Goal: Task Accomplishment & Management: Manage account settings

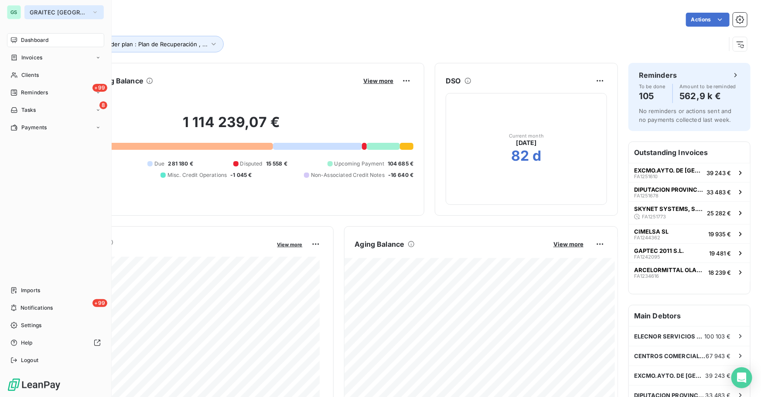
click at [48, 12] on span "GRAITEC [GEOGRAPHIC_DATA]" at bounding box center [59, 12] width 58 height 7
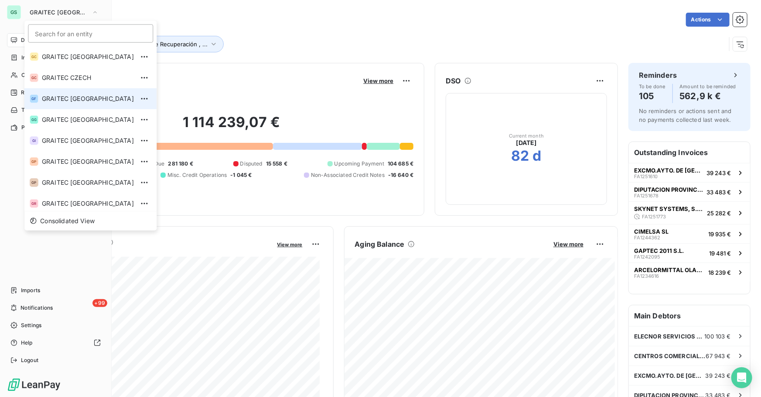
scroll to position [45, 0]
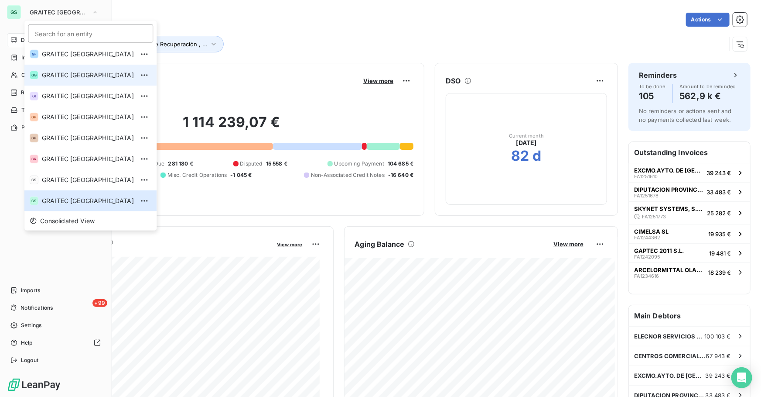
click at [78, 77] on span "GRAITEC [GEOGRAPHIC_DATA]" at bounding box center [88, 75] width 92 height 9
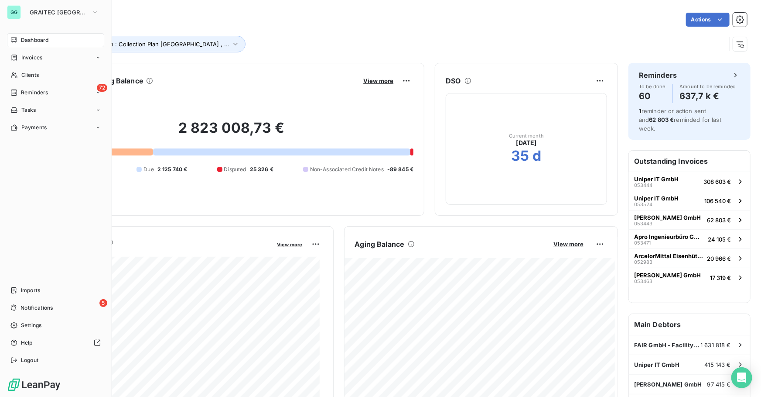
drag, startPoint x: 33, startPoint y: 127, endPoint x: 47, endPoint y: 100, distance: 30.6
click at [34, 127] on span "Payments" at bounding box center [33, 127] width 25 height 8
click at [49, 87] on div "72 Reminders" at bounding box center [55, 93] width 97 height 14
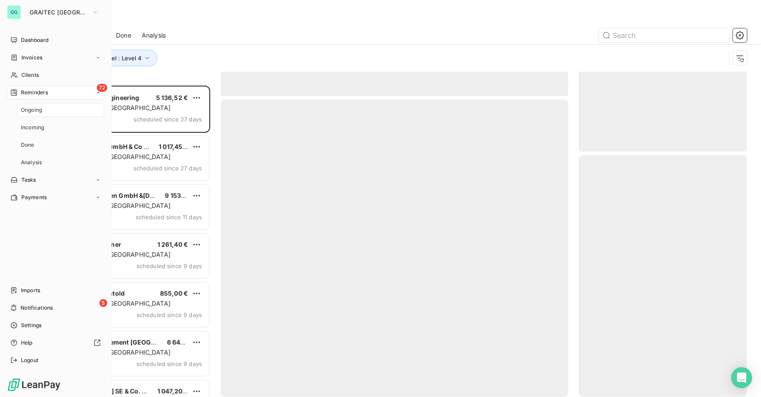
click at [41, 94] on span "Reminders" at bounding box center [34, 93] width 27 height 8
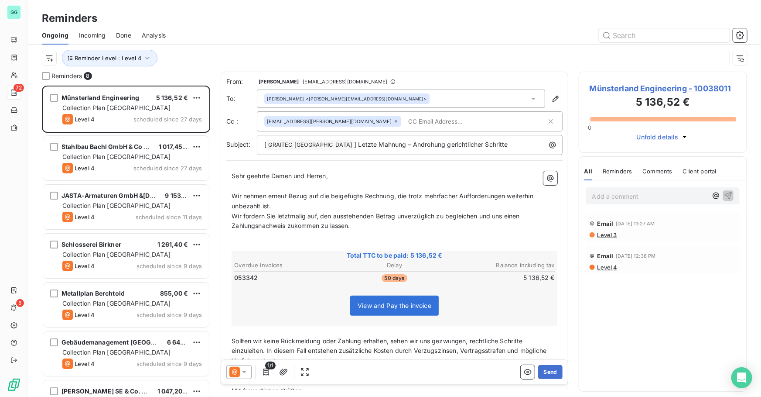
click at [114, 37] on div "Ongoing Incoming Done Analysis" at bounding box center [395, 35] width 734 height 18
click at [125, 35] on span "Done" at bounding box center [123, 35] width 15 height 9
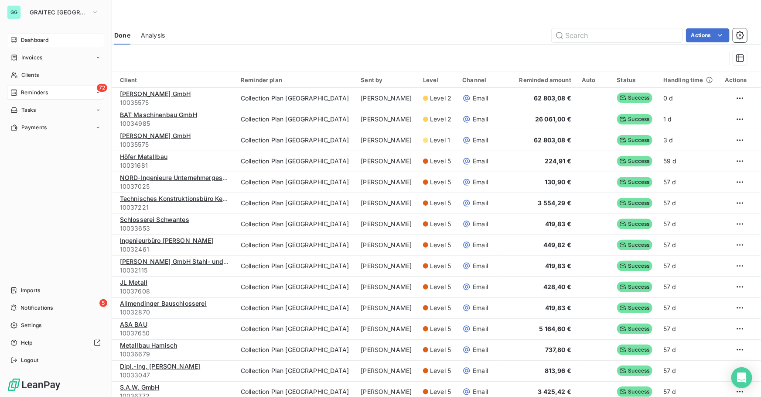
click at [40, 39] on span "Dashboard" at bounding box center [34, 40] width 27 height 8
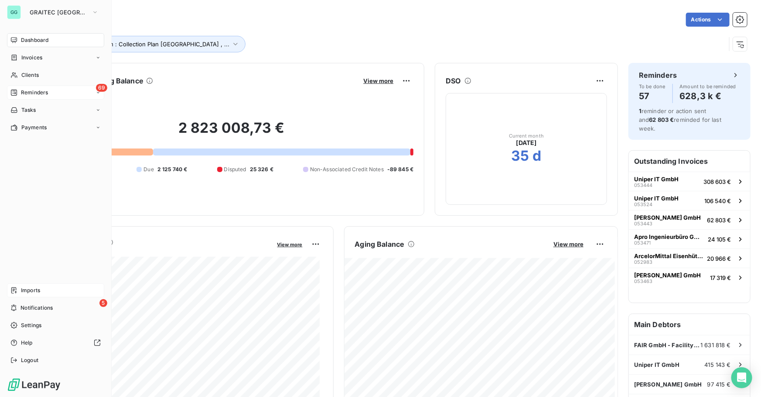
click at [35, 289] on span "Imports" at bounding box center [30, 290] width 19 height 8
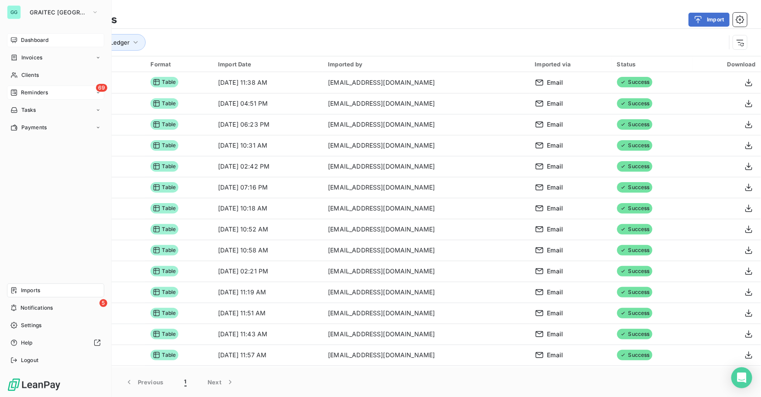
click at [31, 93] on span "Reminders" at bounding box center [34, 93] width 27 height 8
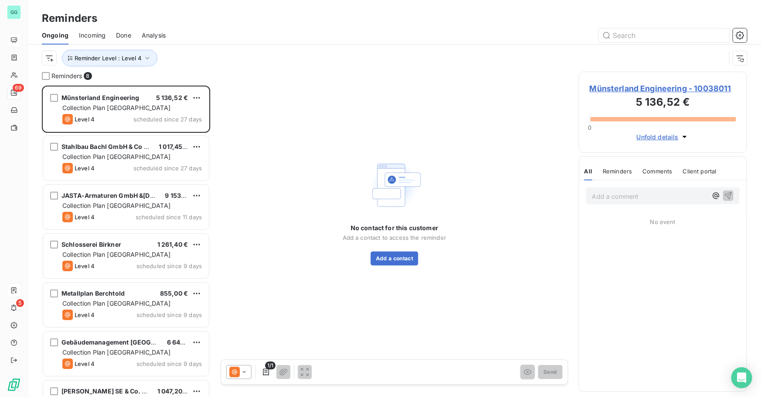
scroll to position [305, 162]
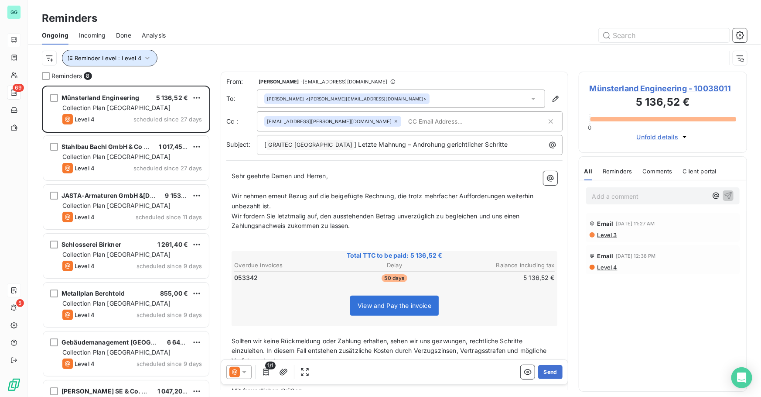
click at [138, 59] on span "Reminder Level : Level 4" at bounding box center [108, 58] width 67 height 7
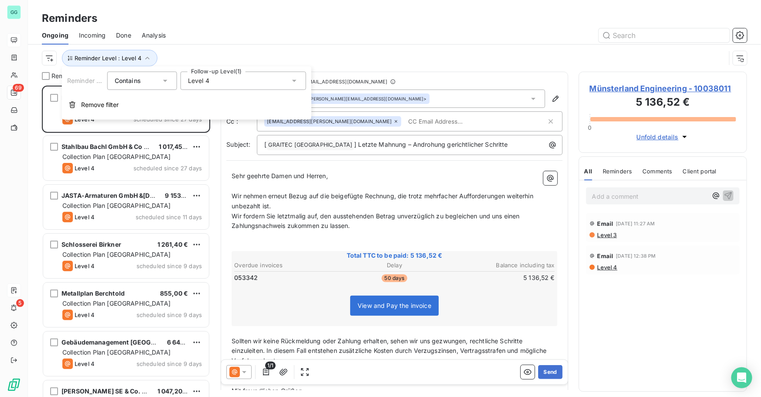
click at [215, 79] on div "Level 4" at bounding box center [244, 81] width 126 height 18
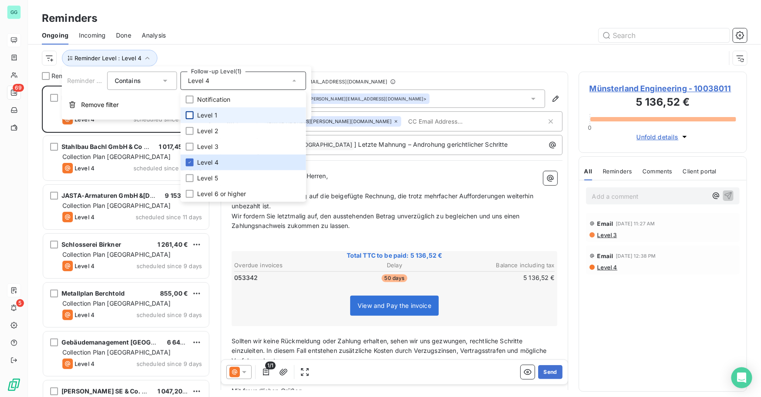
click at [192, 114] on div at bounding box center [190, 115] width 8 height 8
click at [192, 161] on icon at bounding box center [189, 162] width 5 height 5
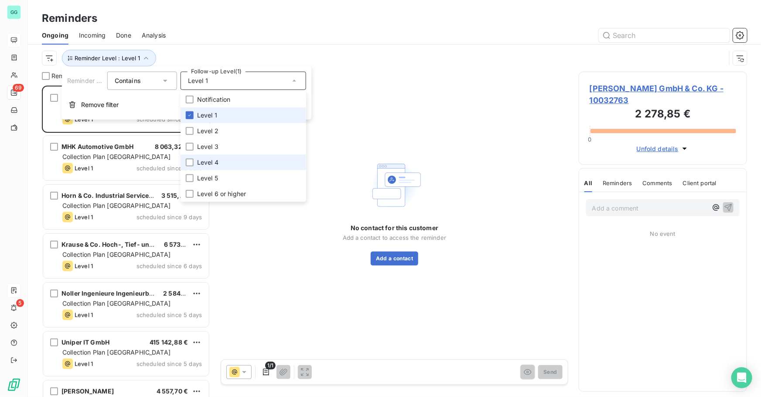
scroll to position [305, 162]
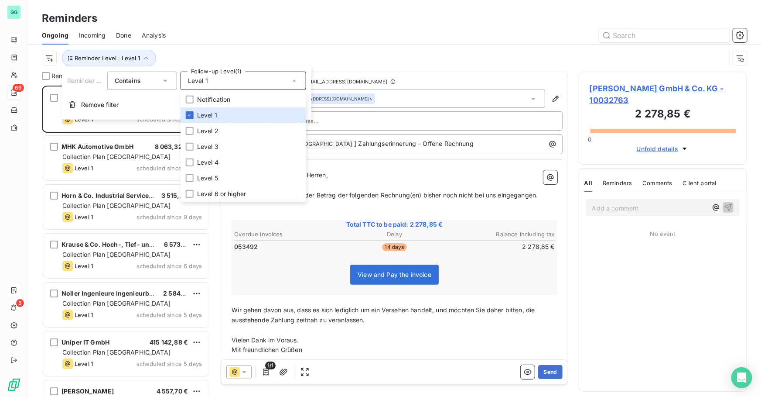
click at [302, 31] on div at bounding box center [461, 35] width 571 height 14
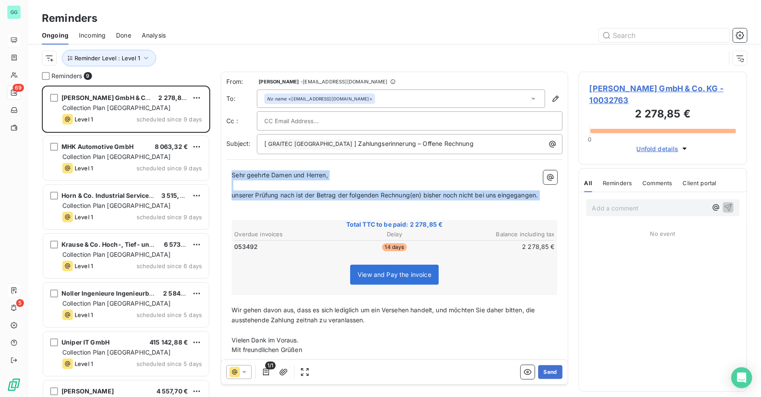
drag, startPoint x: 233, startPoint y: 172, endPoint x: 431, endPoint y: 206, distance: 201.4
click at [431, 206] on div "Sehr geehrte Damen und Herren, ﻿ unserer Prüfung nach ist der Betrag der folgen…" at bounding box center [395, 271] width 326 height 203
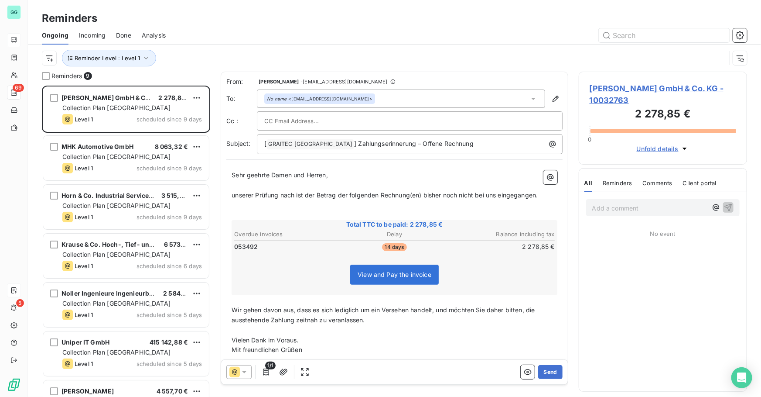
drag, startPoint x: 327, startPoint y: 323, endPoint x: 358, endPoint y: 321, distance: 31.0
click at [328, 323] on p "Wir gehen davon aus, dass es sich lediglich um ein Versehen handelt, und möchte…" at bounding box center [395, 315] width 326 height 20
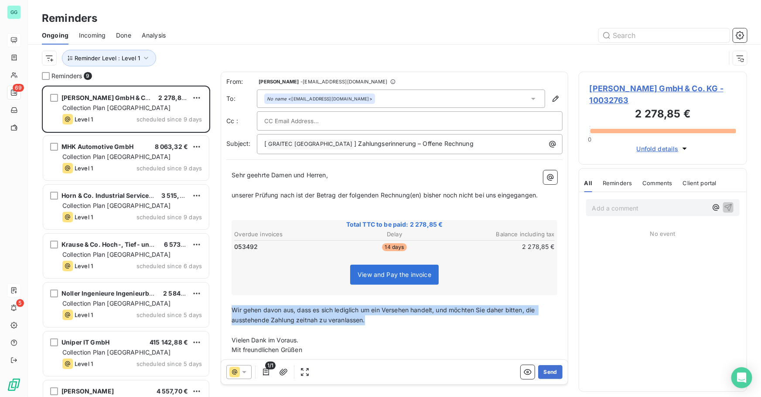
drag, startPoint x: 374, startPoint y: 323, endPoint x: 221, endPoint y: 313, distance: 152.6
click at [221, 313] on div "From: [PERSON_NAME] - [EMAIL_ADDRESS][DOMAIN_NAME] To: No name <[EMAIL_ADDRESS]…" at bounding box center [395, 228] width 348 height 313
copy span "Wir gehen davon aus, dass es sich lediglich um ein Versehen handelt, und möchte…"
click at [542, 376] on button "Send" at bounding box center [550, 372] width 24 height 14
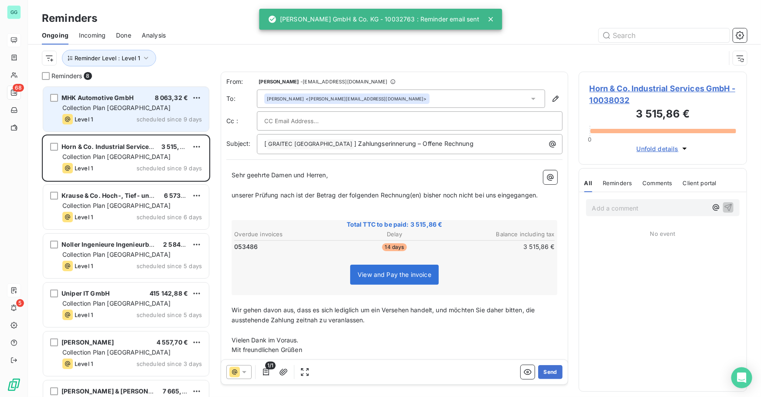
click at [160, 109] on div "Collection Plan [GEOGRAPHIC_DATA]" at bounding box center [132, 107] width 140 height 9
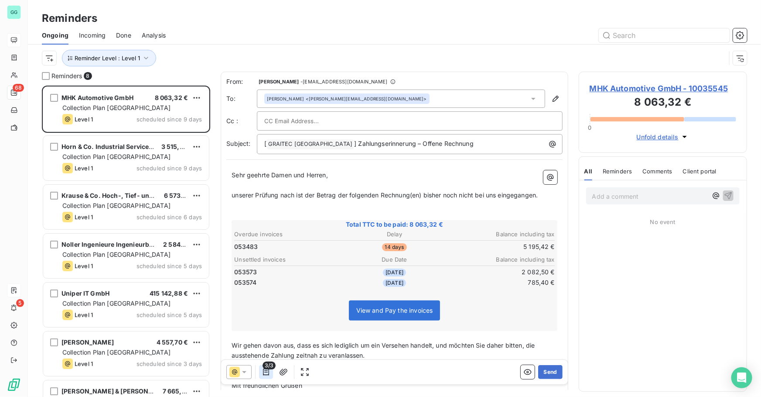
click at [265, 373] on icon "button" at bounding box center [266, 371] width 9 height 9
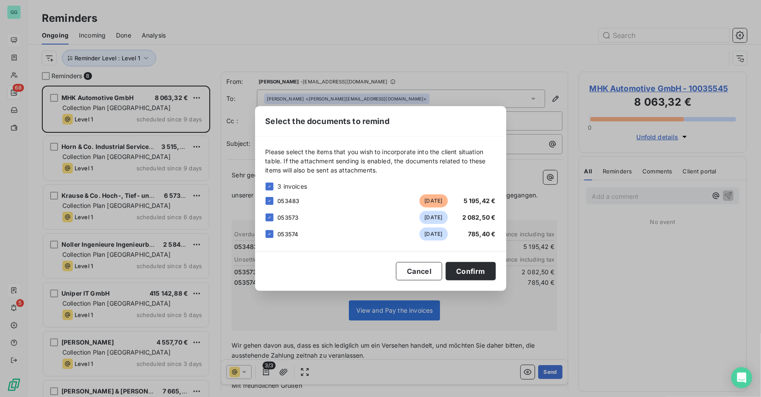
click at [264, 219] on div "Please select the items that you wish to incorporate into the client situation …" at bounding box center [380, 194] width 251 height 114
drag, startPoint x: 266, startPoint y: 217, endPoint x: 268, endPoint y: 226, distance: 8.5
click at [267, 217] on icon at bounding box center [269, 217] width 5 height 5
click at [269, 236] on icon at bounding box center [269, 233] width 5 height 5
click at [472, 271] on button "Confirm" at bounding box center [471, 271] width 50 height 18
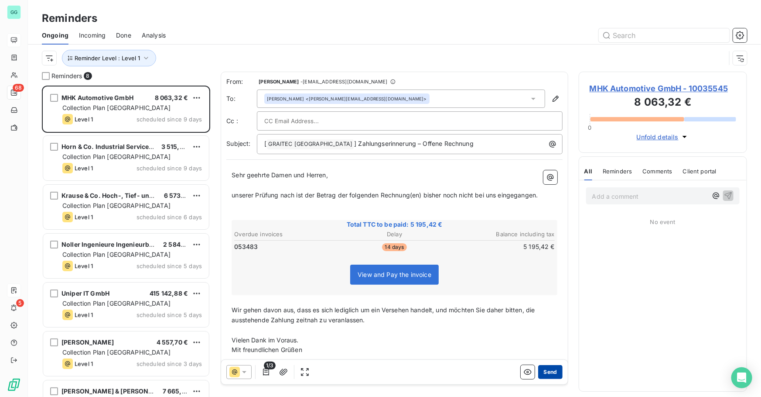
click at [545, 373] on button "Send" at bounding box center [550, 372] width 24 height 14
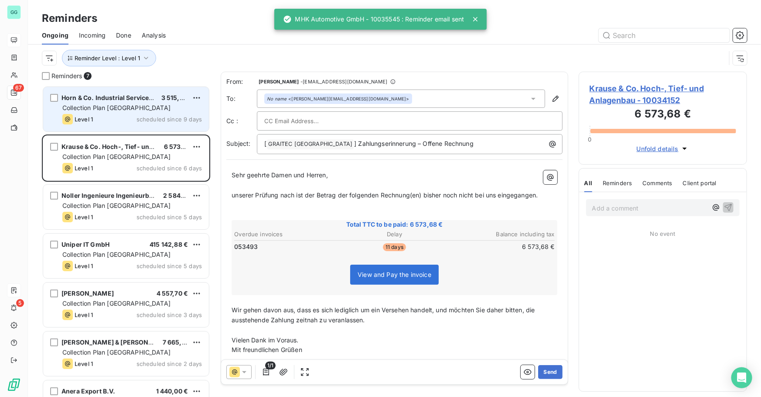
click at [137, 108] on div "Collection Plan [GEOGRAPHIC_DATA]" at bounding box center [132, 107] width 140 height 9
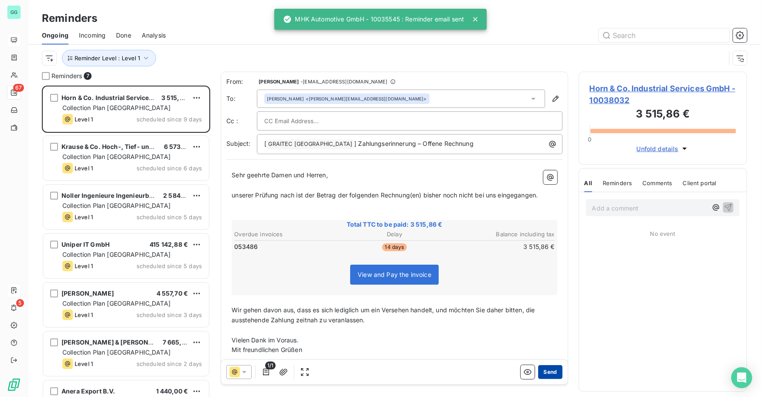
click at [541, 370] on button "Send" at bounding box center [550, 372] width 24 height 14
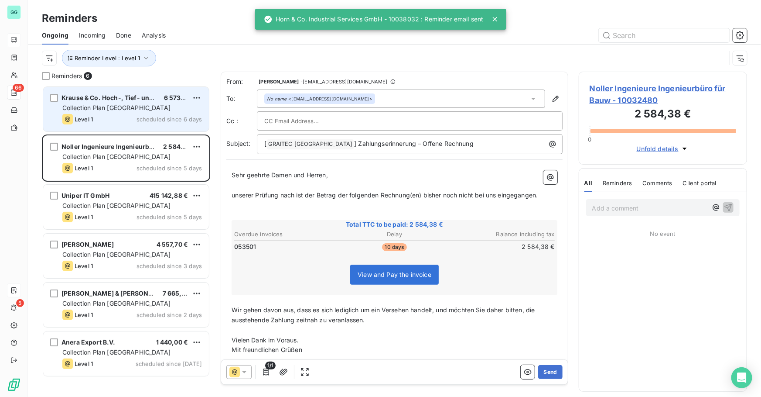
click at [131, 102] on div "Krause & Co. Hoch-, Tief- und Anlagenbau" at bounding box center [110, 97] width 96 height 9
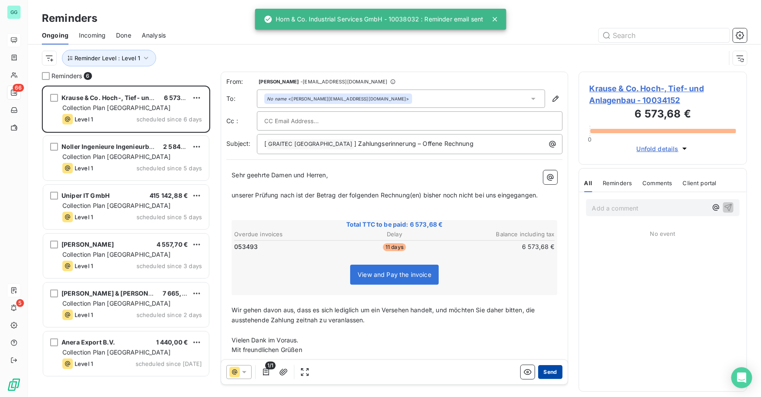
click at [549, 374] on button "Send" at bounding box center [550, 372] width 24 height 14
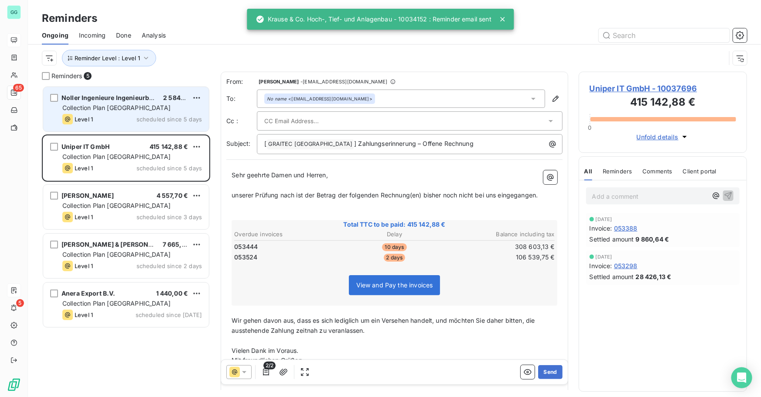
click at [141, 105] on div "Collection Plan [GEOGRAPHIC_DATA]" at bounding box center [132, 107] width 140 height 9
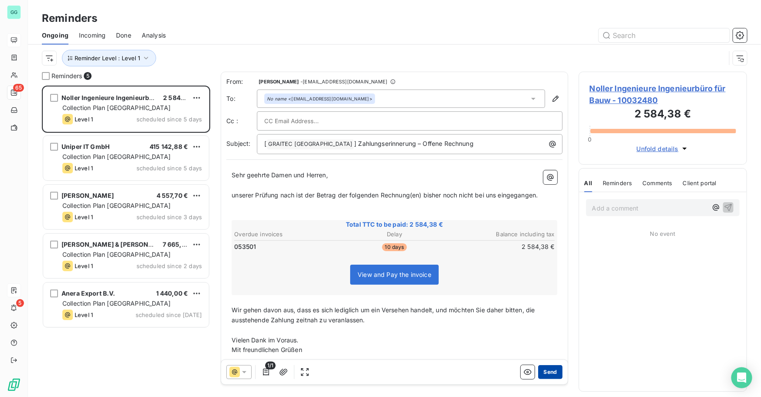
click at [546, 370] on button "Send" at bounding box center [550, 372] width 24 height 14
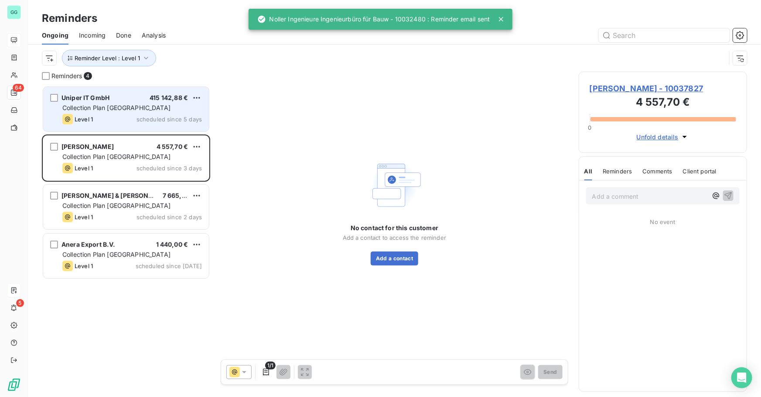
click at [137, 114] on div "Level 1 scheduled since 5 days" at bounding box center [132, 119] width 140 height 10
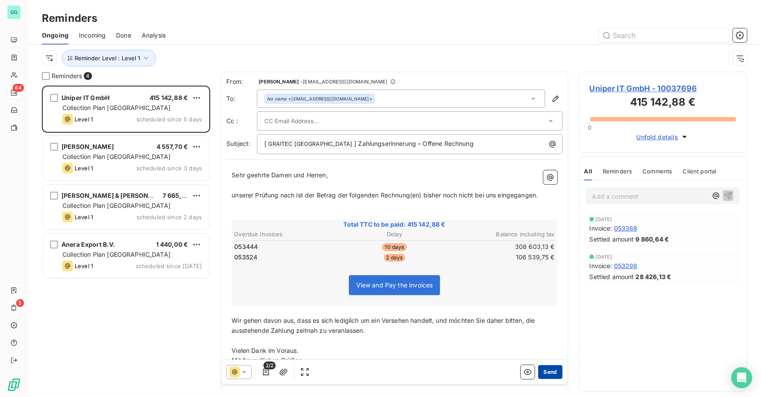
click at [551, 371] on button "Send" at bounding box center [550, 372] width 24 height 14
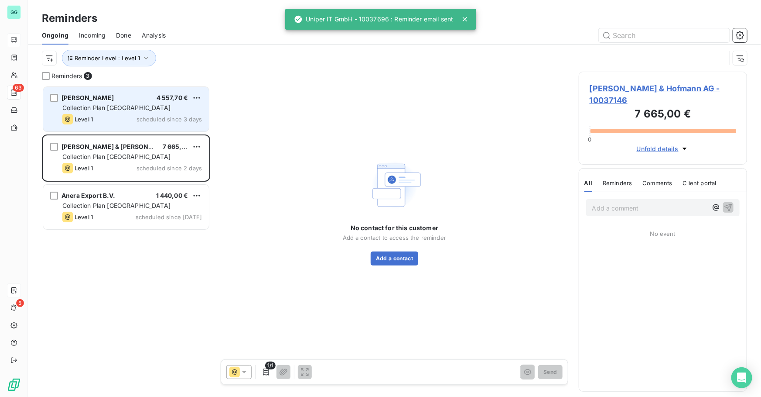
click at [125, 109] on span "Collection Plan [GEOGRAPHIC_DATA]" at bounding box center [116, 107] width 108 height 7
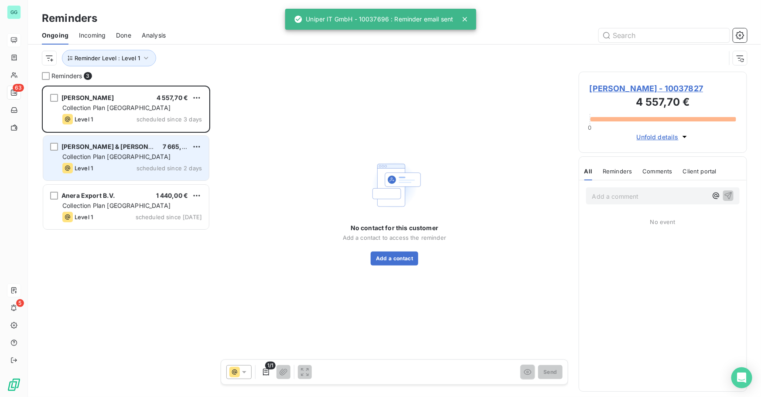
click at [87, 151] on div "[PERSON_NAME] & [PERSON_NAME] AG" at bounding box center [109, 146] width 94 height 9
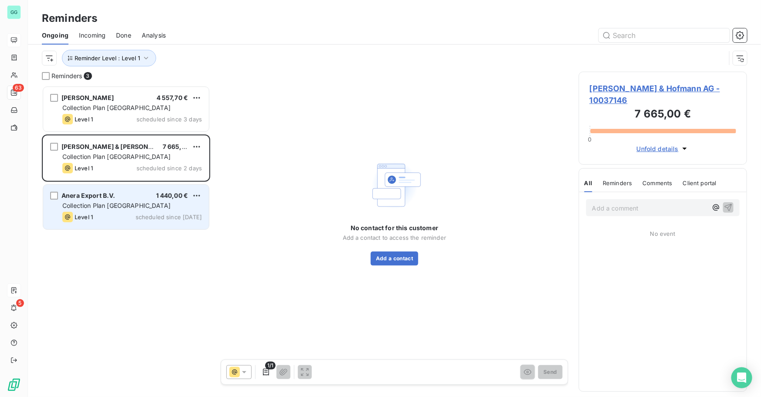
click at [106, 208] on span "Collection Plan [GEOGRAPHIC_DATA]" at bounding box center [116, 205] width 108 height 7
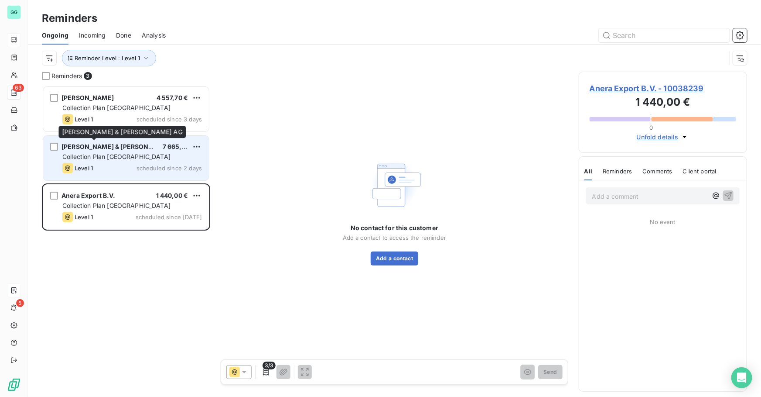
click at [118, 140] on div "[PERSON_NAME] & Hofmann AG 7 665,00 € Collection Plan [GEOGRAPHIC_DATA] Level 1…" at bounding box center [126, 158] width 166 height 45
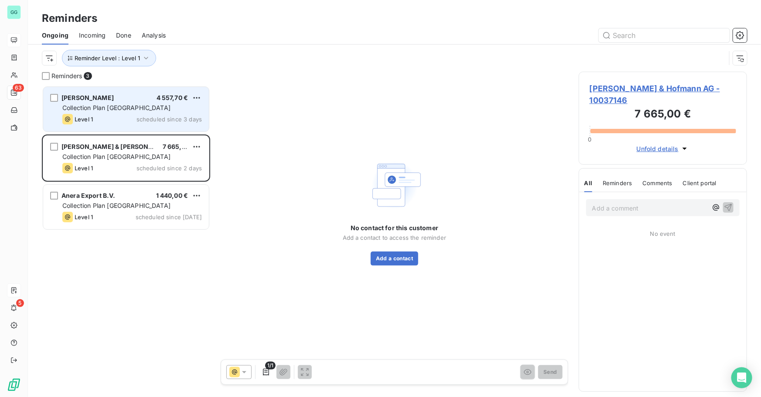
click at [123, 107] on span "Collection Plan [GEOGRAPHIC_DATA]" at bounding box center [116, 107] width 108 height 7
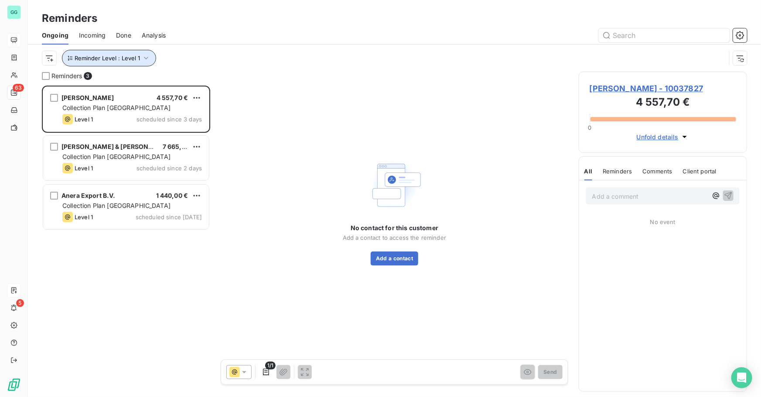
click at [138, 52] on button "Reminder Level : Level 1" at bounding box center [109, 58] width 94 height 17
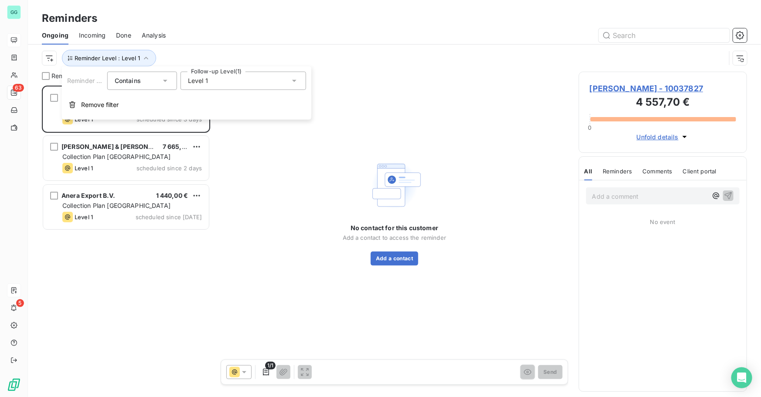
click at [225, 74] on div "Level 1" at bounding box center [244, 81] width 126 height 18
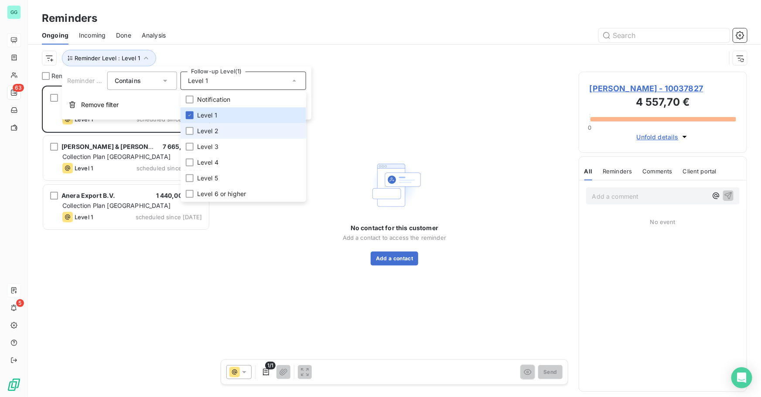
drag, startPoint x: 190, startPoint y: 135, endPoint x: 192, endPoint y: 127, distance: 8.4
click at [189, 135] on li "Level 2" at bounding box center [244, 131] width 126 height 16
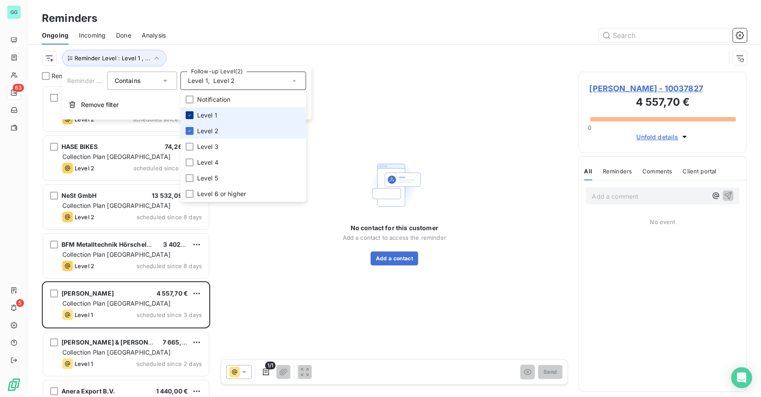
scroll to position [305, 162]
click at [192, 116] on icon at bounding box center [189, 115] width 5 height 5
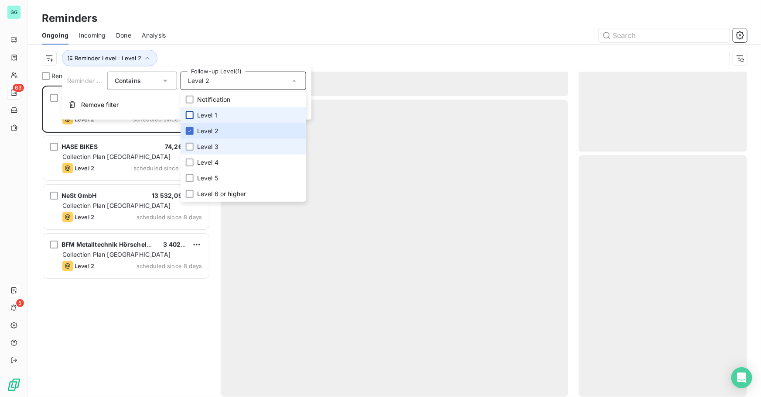
scroll to position [305, 162]
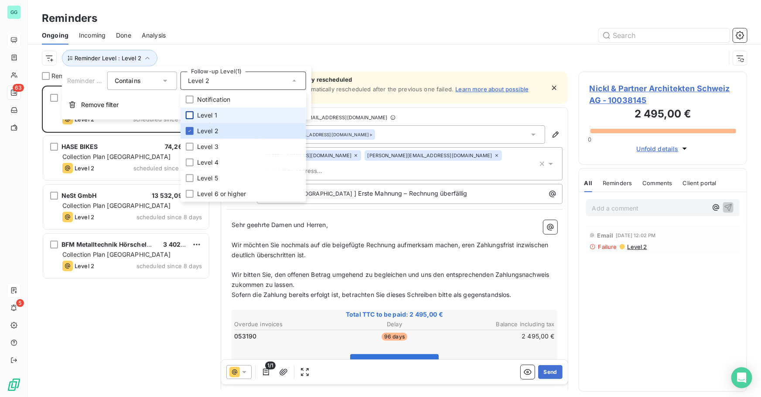
click at [291, 43] on div "Ongoing Incoming Done Analysis" at bounding box center [395, 35] width 734 height 18
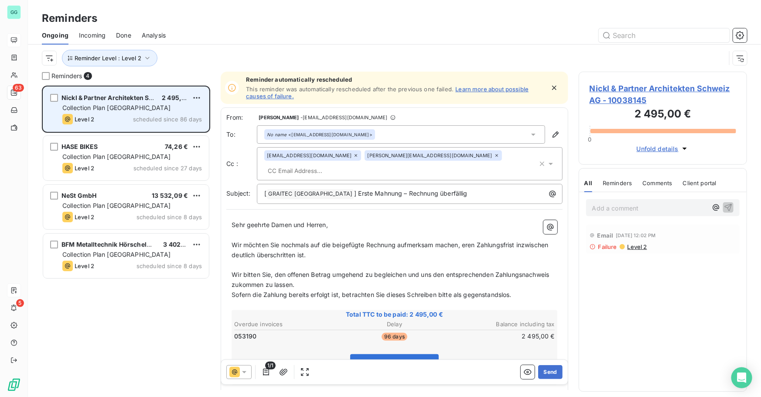
click at [145, 116] on span "scheduled since 86 days" at bounding box center [167, 119] width 69 height 7
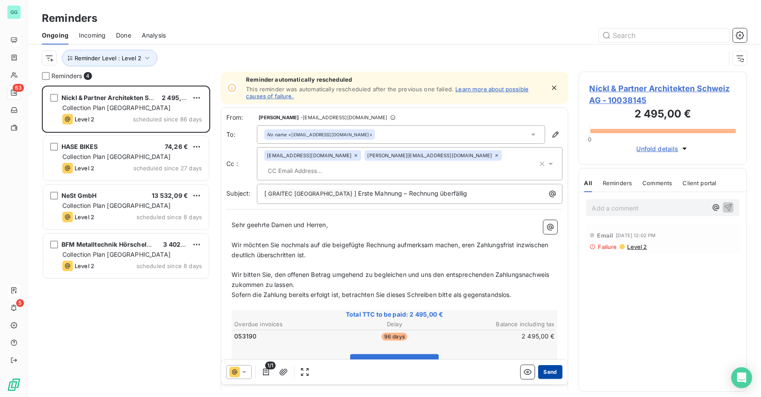
click at [545, 373] on button "Send" at bounding box center [550, 372] width 24 height 14
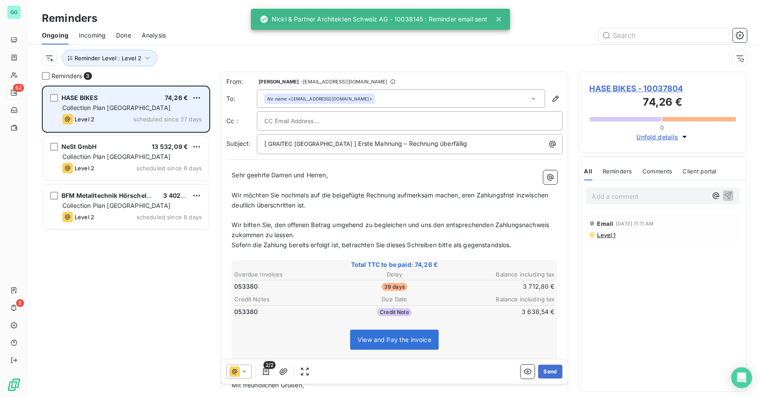
click at [140, 113] on div "HASE BIKES 74,26 € Collection Plan Germany Level 2 scheduled since 27 days" at bounding box center [126, 109] width 166 height 45
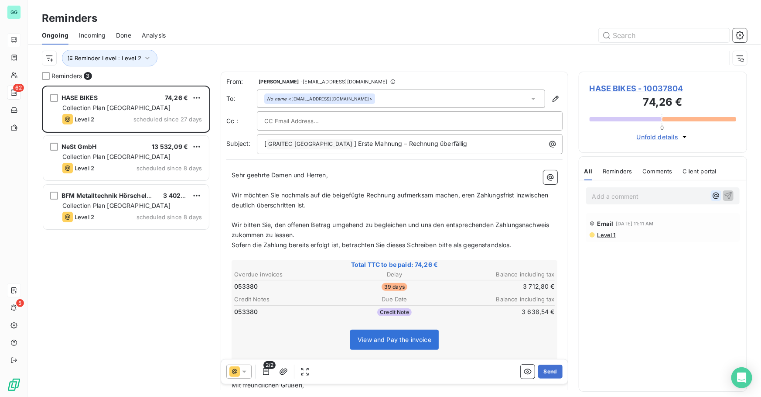
click at [713, 196] on icon "button" at bounding box center [716, 195] width 9 height 9
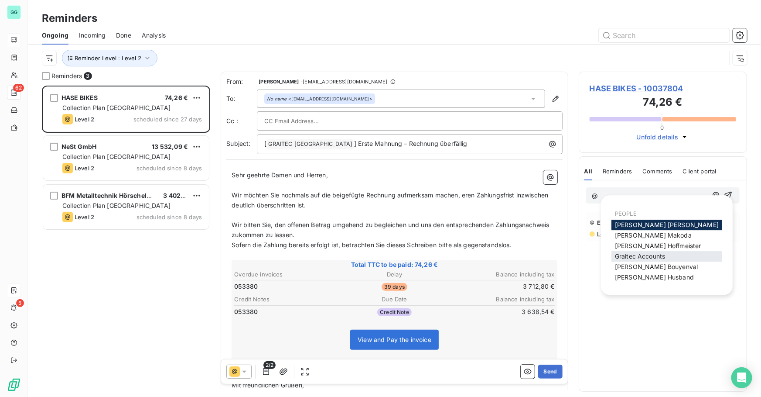
click at [652, 254] on span "Graitec Accounts" at bounding box center [640, 255] width 50 height 7
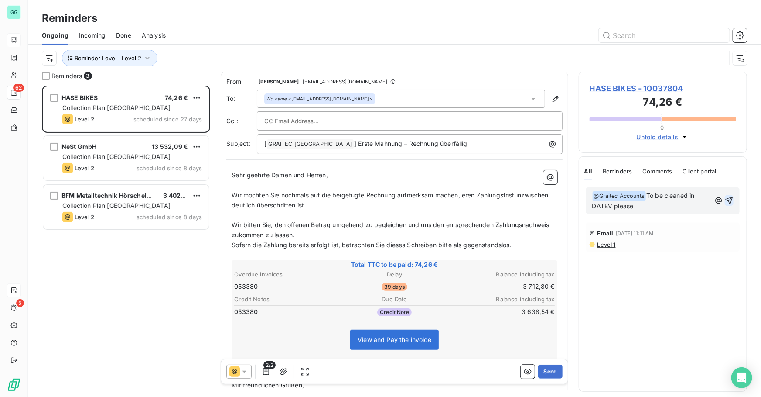
click at [729, 199] on icon "button" at bounding box center [729, 200] width 9 height 9
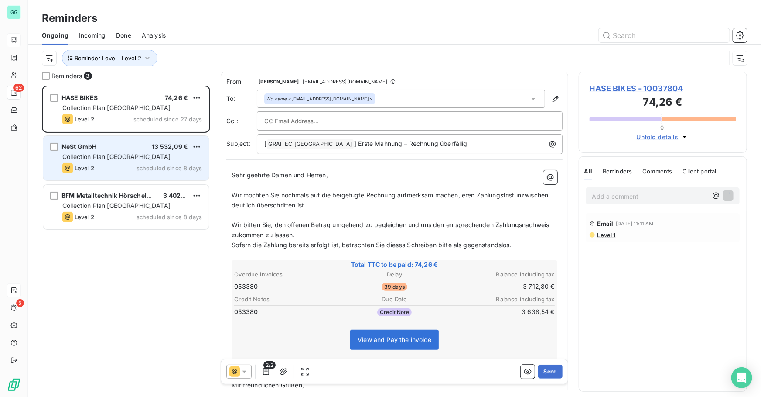
click at [113, 151] on div "NeSt GmbH 13 532,09 € Collection Plan Germany Level 2 scheduled since 8 days" at bounding box center [126, 158] width 166 height 45
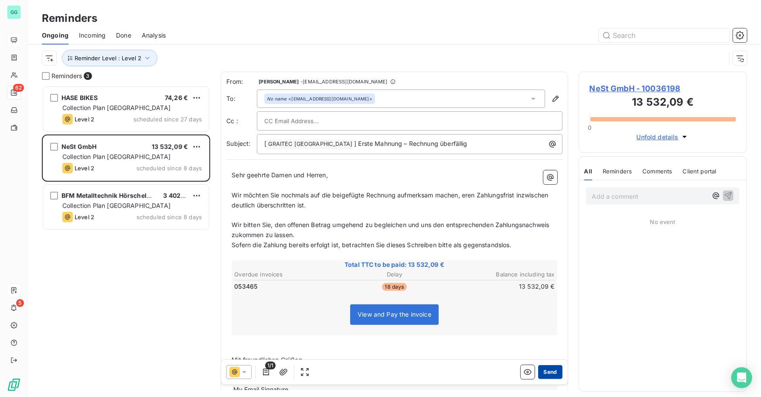
click at [548, 371] on button "Send" at bounding box center [550, 372] width 24 height 14
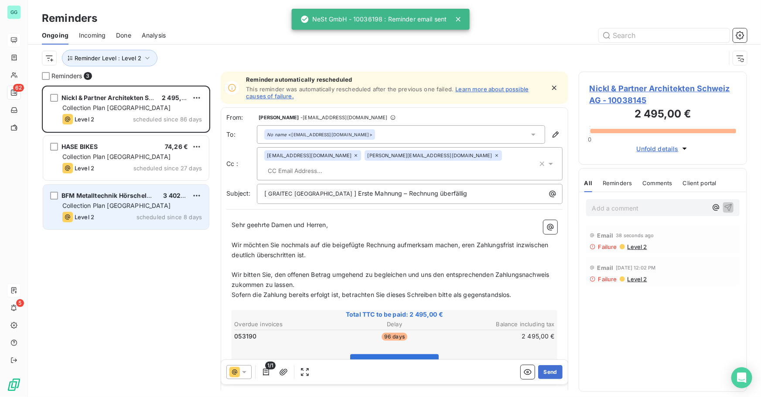
click at [133, 202] on span "Collection Plan [GEOGRAPHIC_DATA]" at bounding box center [116, 205] width 108 height 7
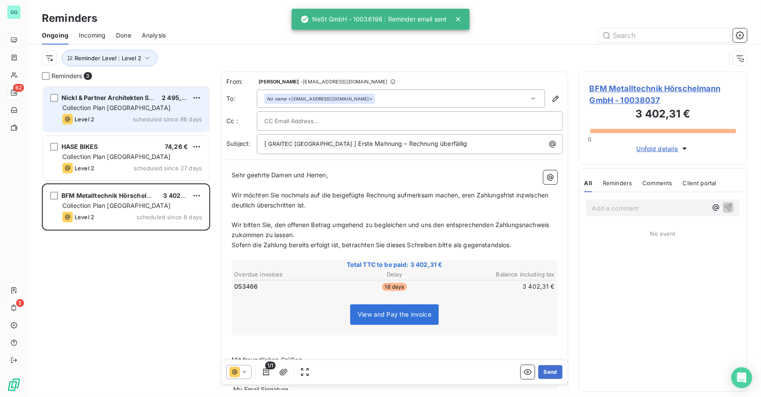
click at [174, 110] on div "Collection Plan [GEOGRAPHIC_DATA]" at bounding box center [132, 107] width 140 height 9
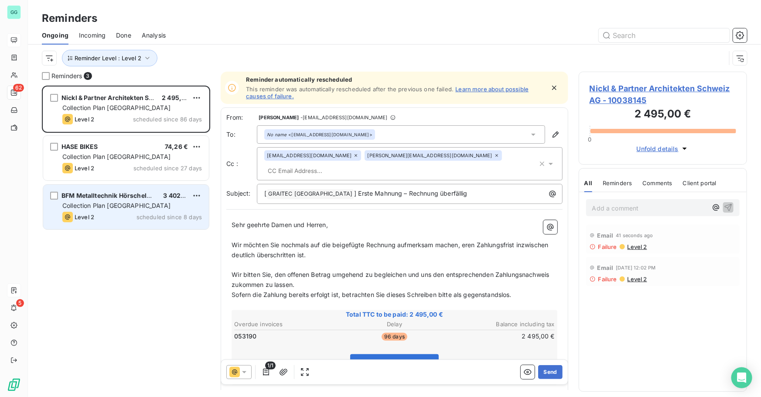
click at [145, 203] on div "Collection Plan [GEOGRAPHIC_DATA]" at bounding box center [132, 205] width 140 height 9
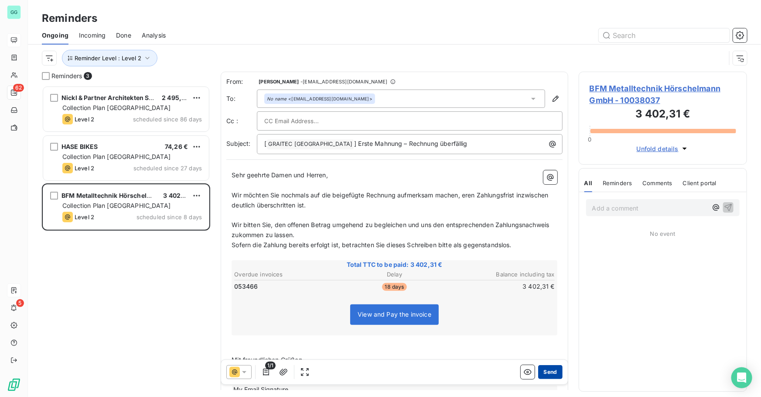
click at [546, 372] on button "Send" at bounding box center [550, 372] width 24 height 14
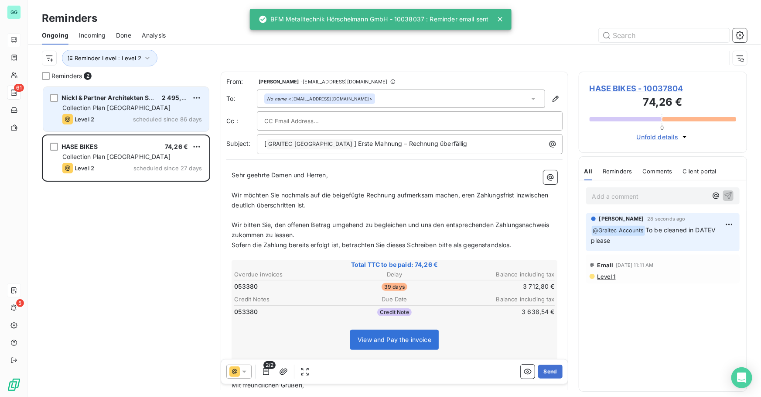
click at [98, 113] on div "Nickl & Partner Architekten Schweiz AG 2 495,00 € Collection Plan [GEOGRAPHIC_D…" at bounding box center [126, 109] width 166 height 45
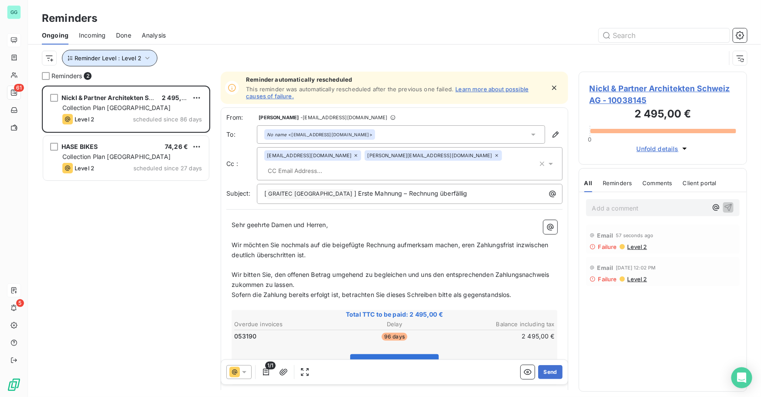
click at [125, 57] on span "Reminder Level : Level 2" at bounding box center [108, 58] width 67 height 7
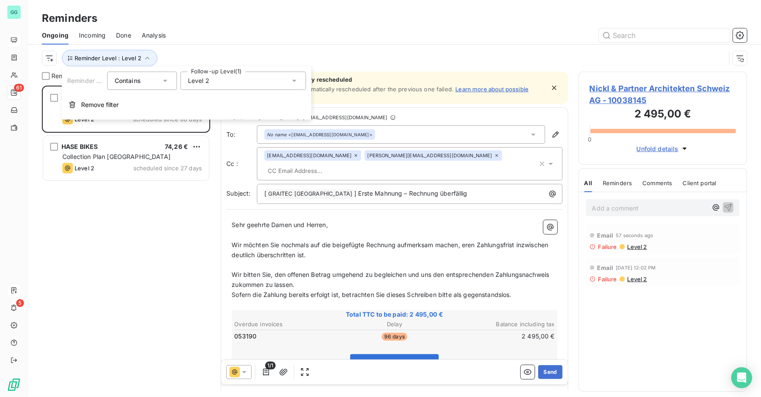
click at [211, 75] on div "Level 2" at bounding box center [244, 81] width 126 height 18
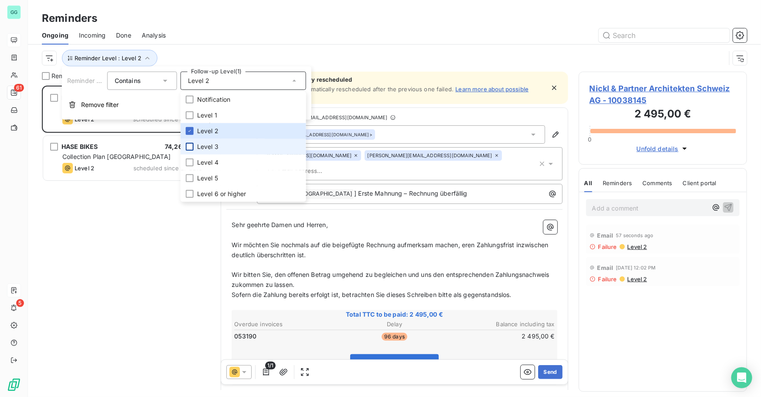
click at [192, 143] on div at bounding box center [190, 147] width 8 height 8
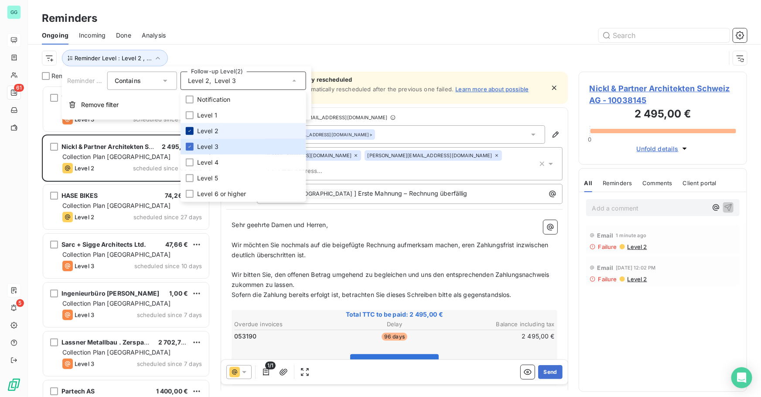
scroll to position [305, 162]
click at [188, 131] on icon at bounding box center [189, 130] width 5 height 5
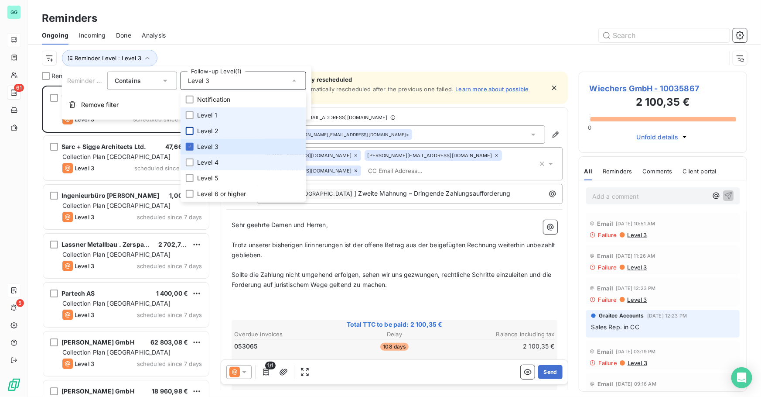
scroll to position [305, 162]
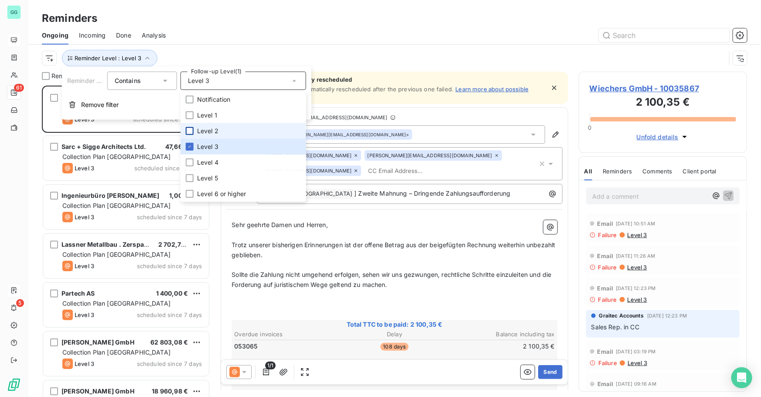
click at [245, 44] on div "Ongoing Incoming Done Analysis" at bounding box center [395, 35] width 734 height 18
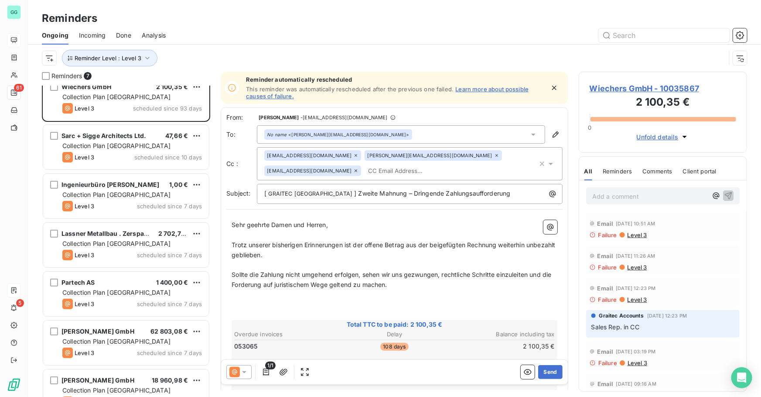
scroll to position [31, 0]
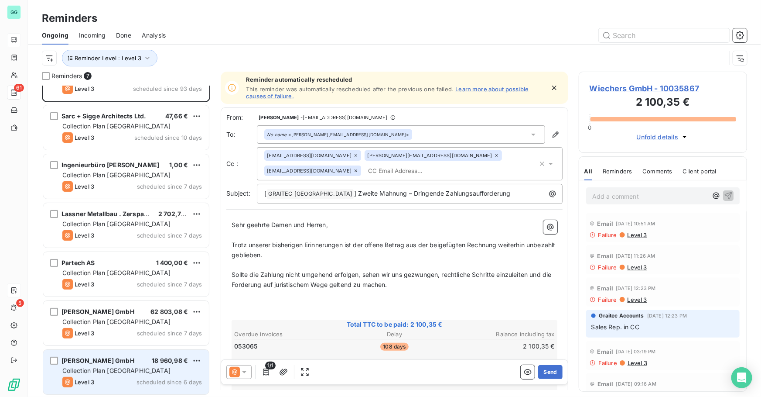
click at [117, 360] on span "[PERSON_NAME] GmbH" at bounding box center [98, 360] width 73 height 7
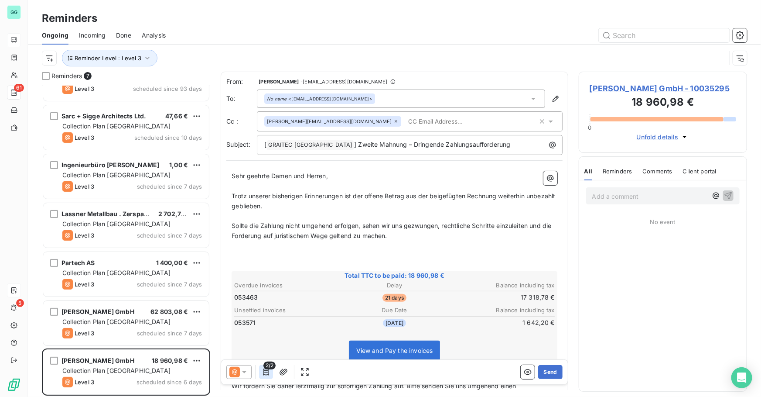
click at [262, 373] on icon "button" at bounding box center [266, 371] width 9 height 9
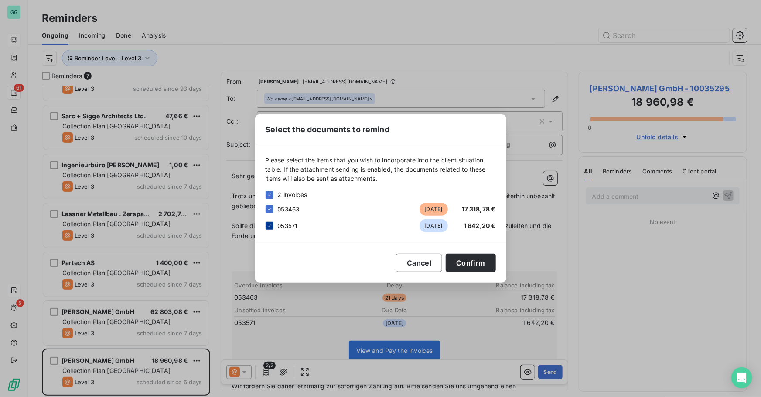
click at [271, 222] on div at bounding box center [270, 226] width 8 height 8
click at [474, 262] on button "Confirm" at bounding box center [471, 263] width 50 height 18
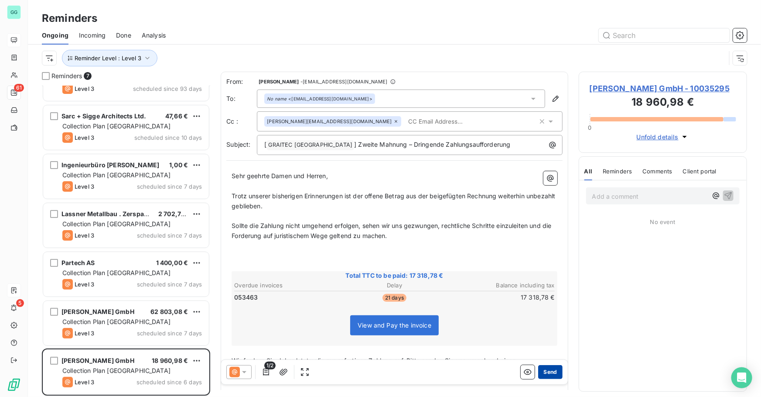
click at [548, 371] on button "Send" at bounding box center [550, 372] width 24 height 14
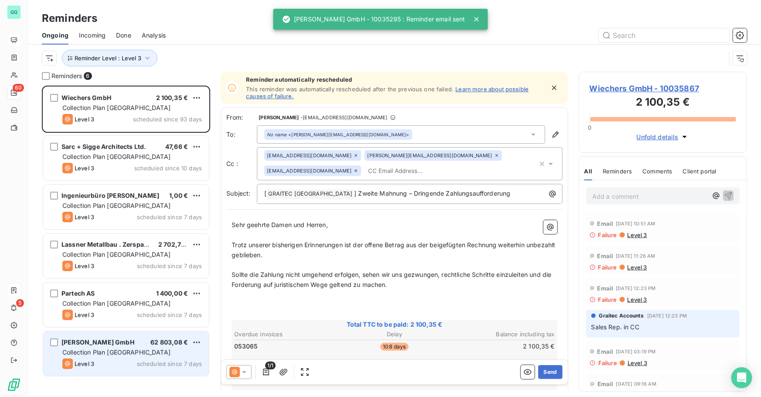
click at [125, 356] on div "Collection Plan [GEOGRAPHIC_DATA]" at bounding box center [132, 352] width 140 height 9
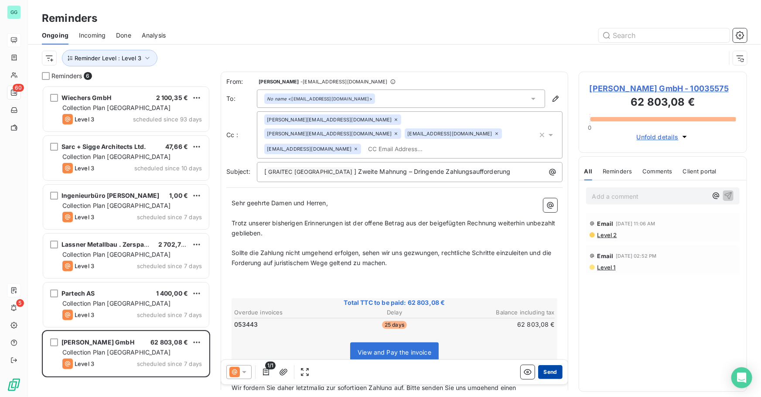
click at [553, 374] on button "Send" at bounding box center [550, 372] width 24 height 14
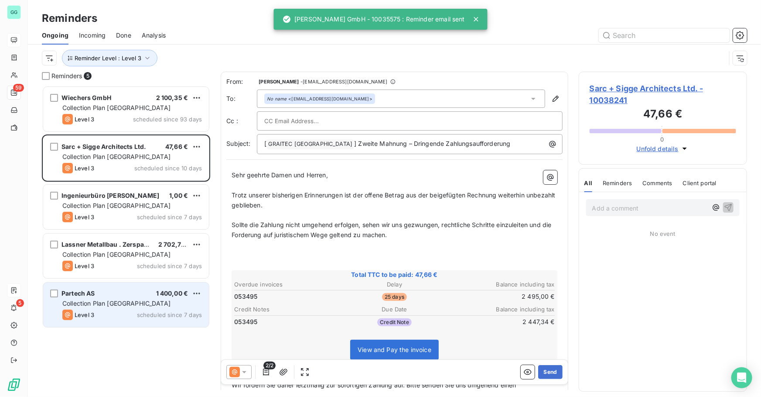
click at [119, 312] on div "Level 3 scheduled since 7 days" at bounding box center [132, 314] width 140 height 10
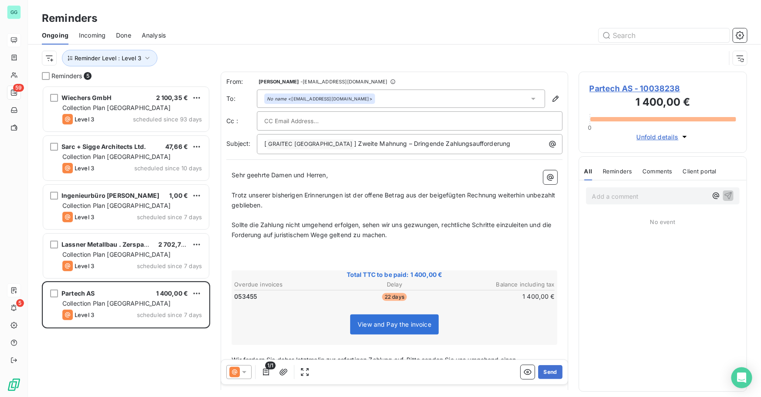
click at [243, 371] on icon at bounding box center [244, 372] width 4 height 2
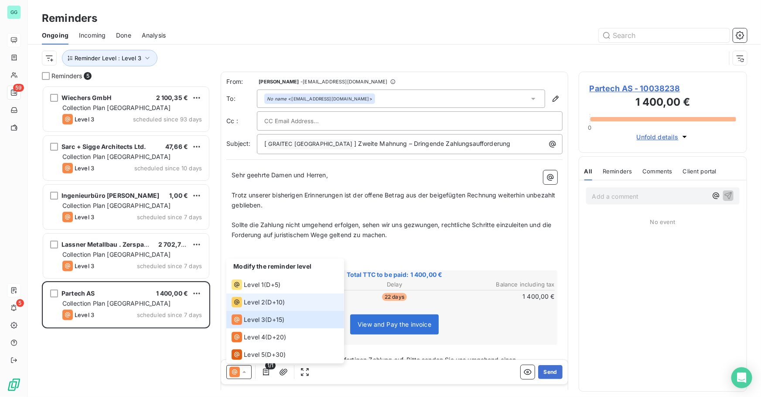
click at [256, 303] on span "Level 2" at bounding box center [254, 302] width 21 height 9
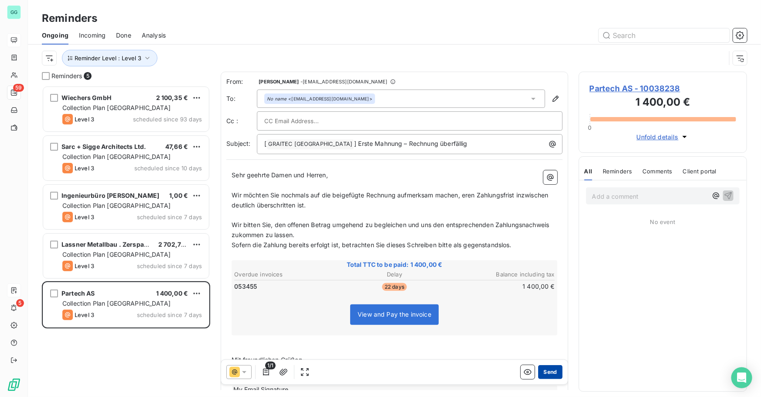
click at [549, 373] on button "Send" at bounding box center [550, 372] width 24 height 14
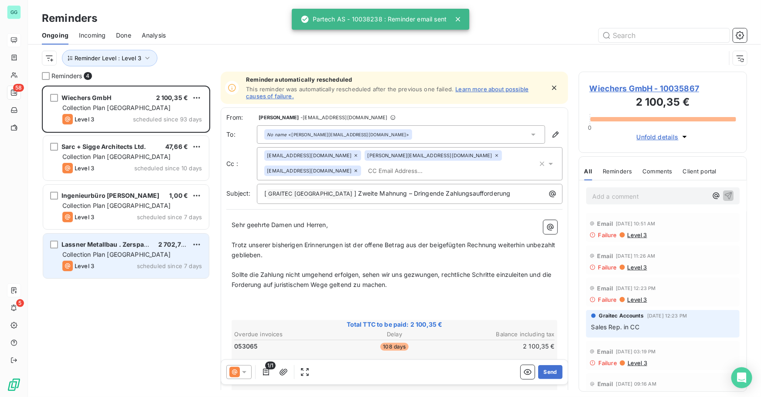
click at [110, 262] on div "Level 3 scheduled since 7 days" at bounding box center [132, 266] width 140 height 10
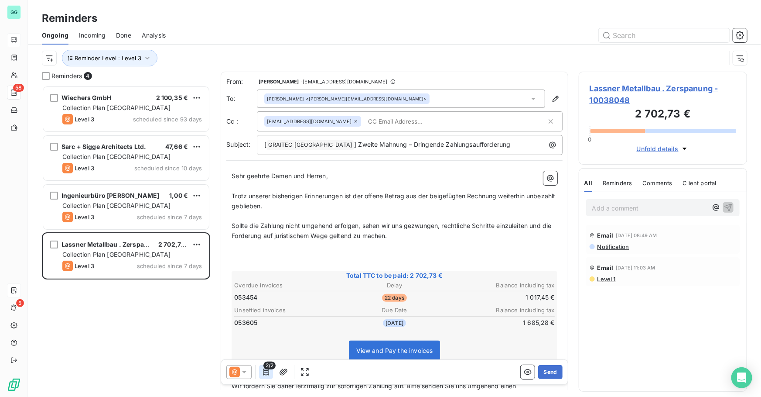
click at [262, 371] on icon "button" at bounding box center [266, 371] width 9 height 9
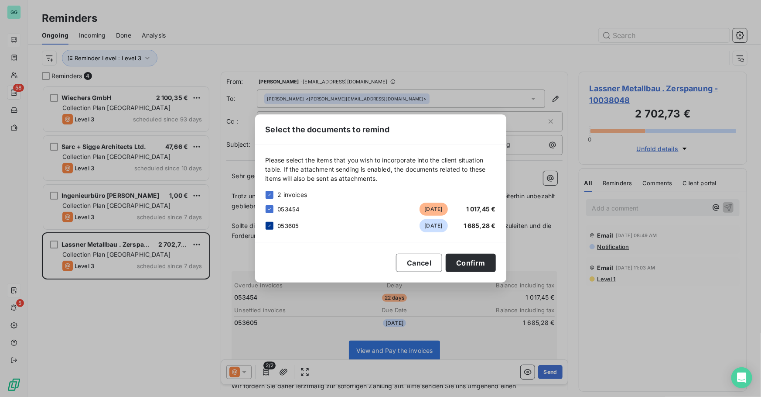
click at [267, 229] on div at bounding box center [270, 226] width 8 height 8
click at [462, 265] on button "Confirm" at bounding box center [471, 263] width 50 height 18
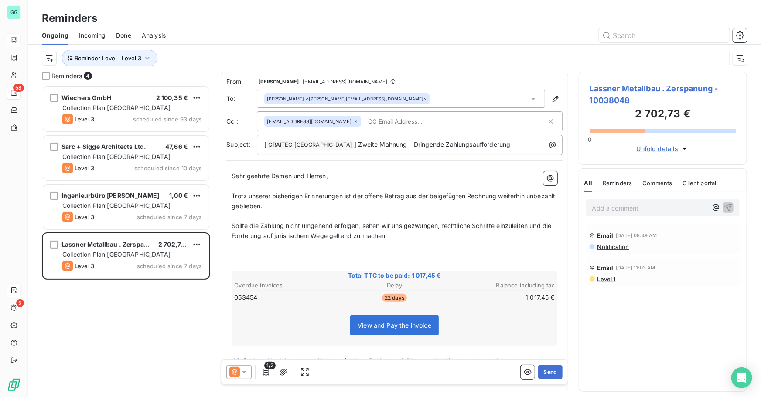
click at [243, 372] on icon at bounding box center [244, 371] width 9 height 9
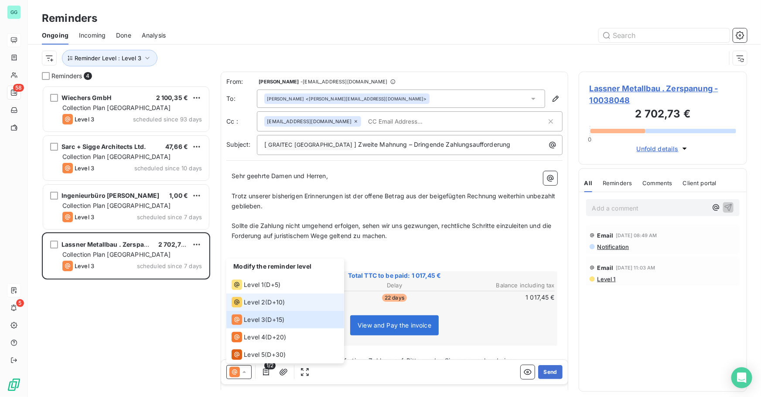
click at [261, 303] on span "Level 2" at bounding box center [254, 302] width 21 height 9
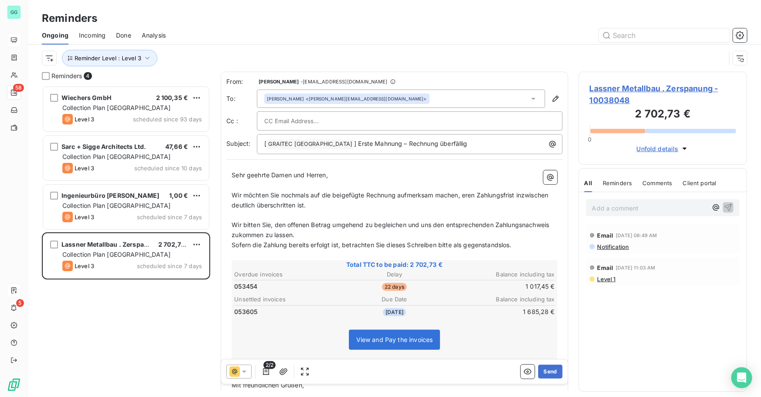
click at [270, 362] on span "2/2" at bounding box center [270, 365] width 12 height 8
click at [266, 368] on span "2/2" at bounding box center [270, 365] width 12 height 8
drag, startPoint x: 266, startPoint y: 368, endPoint x: 269, endPoint y: 375, distance: 7.5
click at [269, 375] on icon "button" at bounding box center [266, 371] width 9 height 9
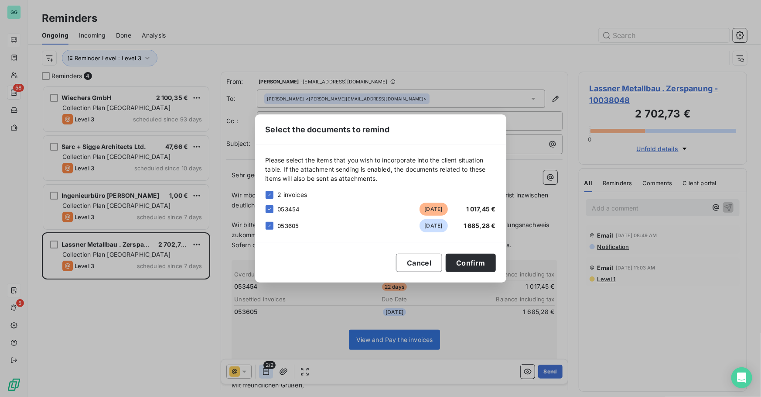
click at [268, 374] on div "Select the documents to remind Please select the items that you wish to incorpo…" at bounding box center [380, 198] width 761 height 397
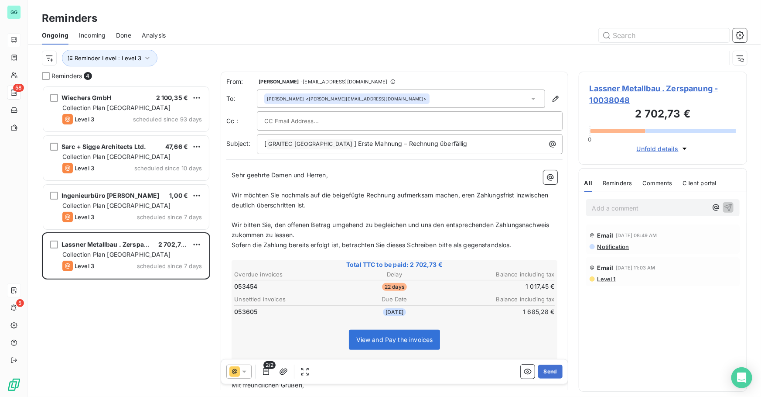
click at [273, 368] on span "2/2" at bounding box center [270, 365] width 12 height 8
click at [267, 371] on icon "button" at bounding box center [266, 371] width 9 height 9
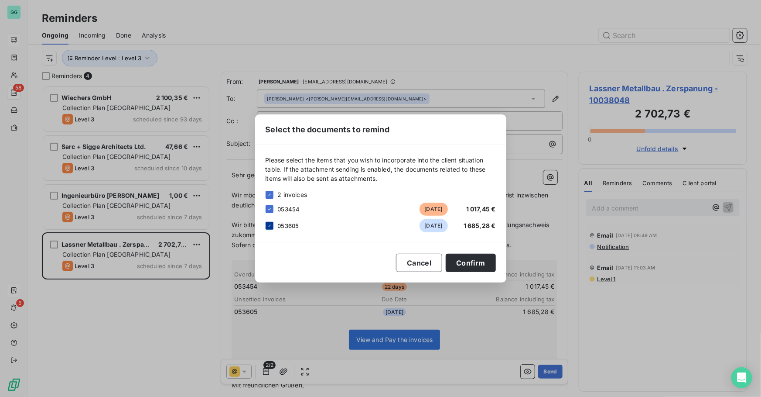
click at [271, 229] on div at bounding box center [270, 226] width 8 height 8
click at [469, 262] on button "Confirm" at bounding box center [471, 263] width 50 height 18
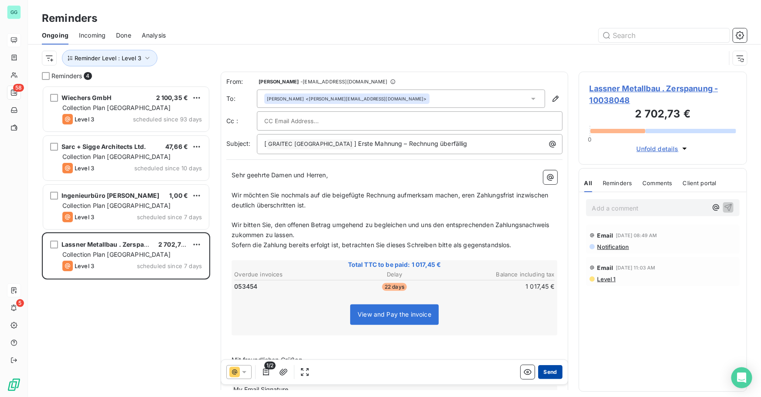
click at [543, 373] on button "Send" at bounding box center [550, 372] width 24 height 14
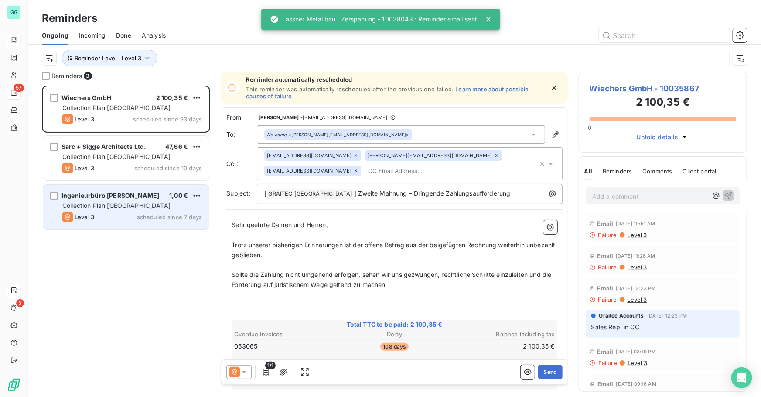
click at [104, 214] on div "Level 3 scheduled since 7 days" at bounding box center [132, 217] width 140 height 10
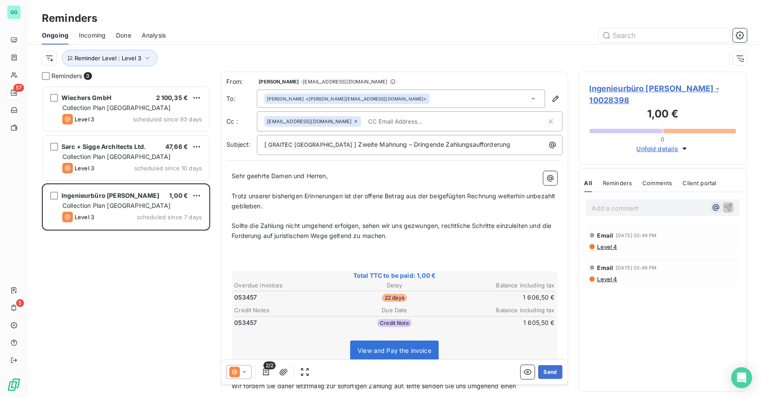
click at [715, 208] on icon "button" at bounding box center [716, 207] width 9 height 9
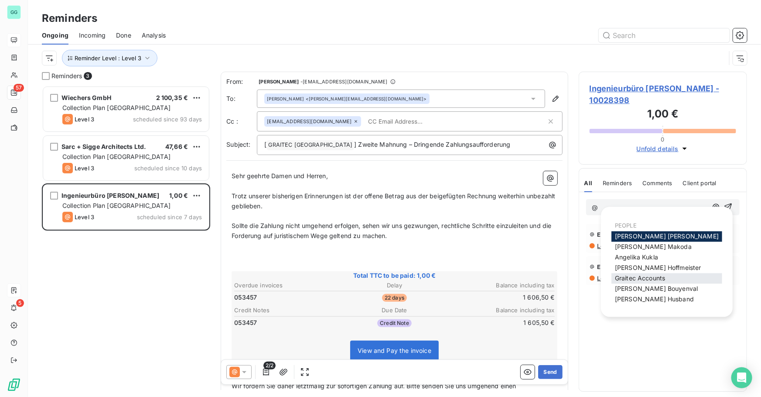
click at [638, 279] on span "Graitec Accounts" at bounding box center [640, 277] width 50 height 7
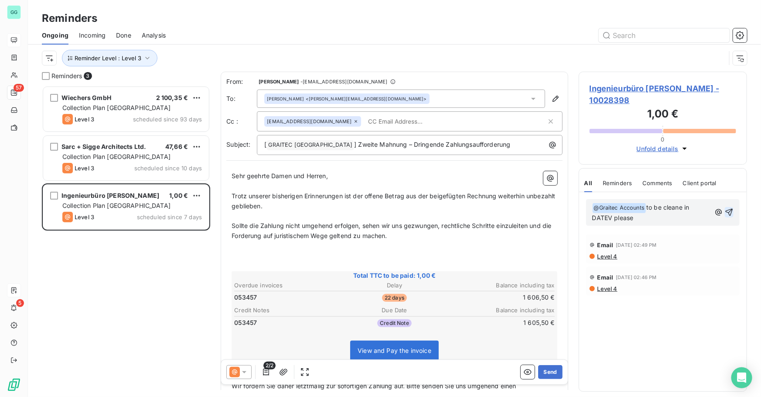
click at [732, 209] on icon "button" at bounding box center [729, 212] width 9 height 9
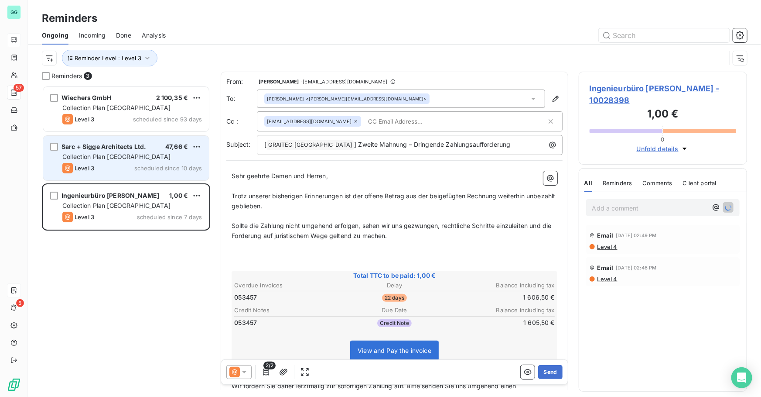
click at [122, 154] on span "Collection Plan [GEOGRAPHIC_DATA]" at bounding box center [116, 156] width 108 height 7
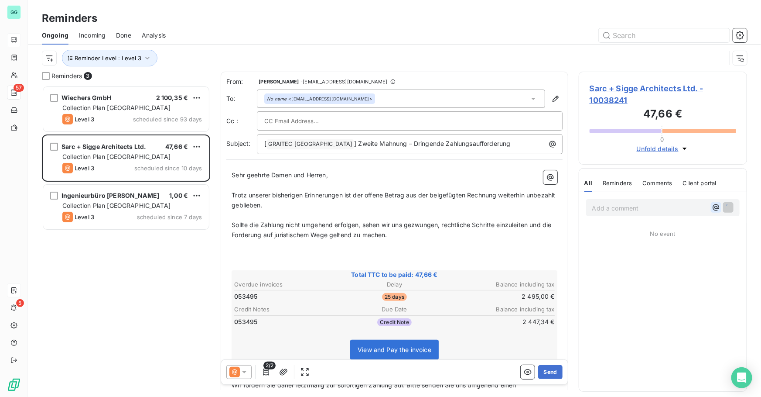
click at [717, 207] on icon "button" at bounding box center [716, 207] width 9 height 9
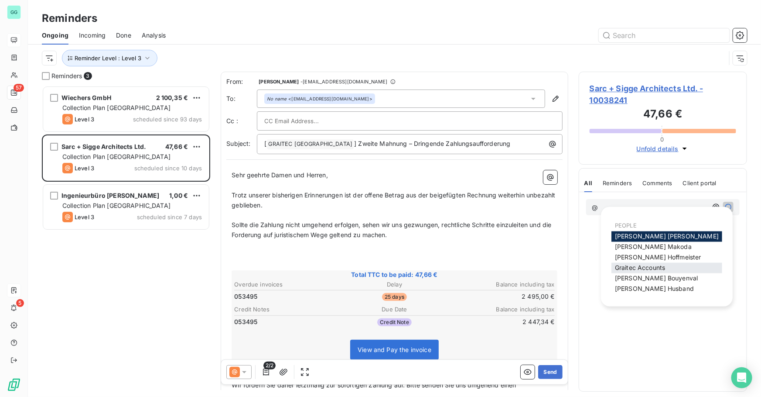
click at [657, 271] on span "Graitec Accounts" at bounding box center [640, 267] width 50 height 7
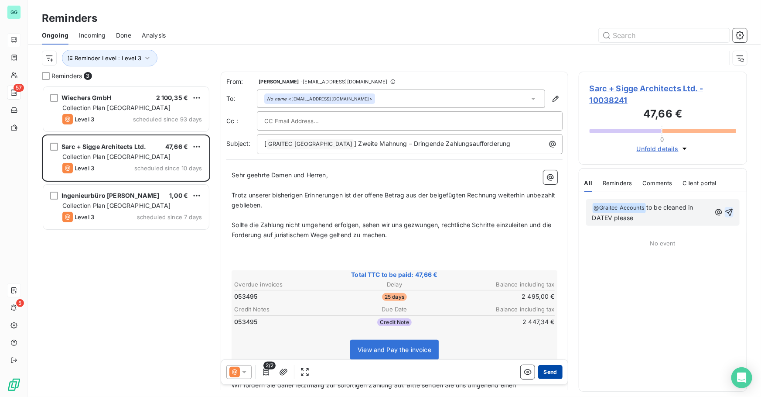
click at [547, 374] on button "Send" at bounding box center [550, 372] width 24 height 14
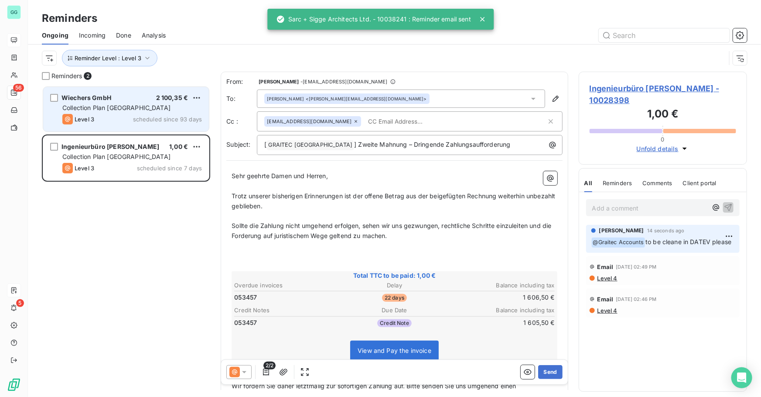
click at [111, 109] on span "Collection Plan [GEOGRAPHIC_DATA]" at bounding box center [116, 107] width 108 height 7
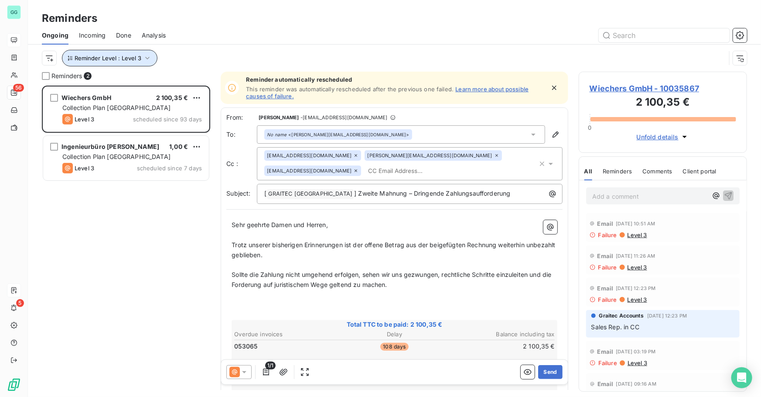
click at [135, 55] on span "Reminder Level : Level 3" at bounding box center [108, 58] width 67 height 7
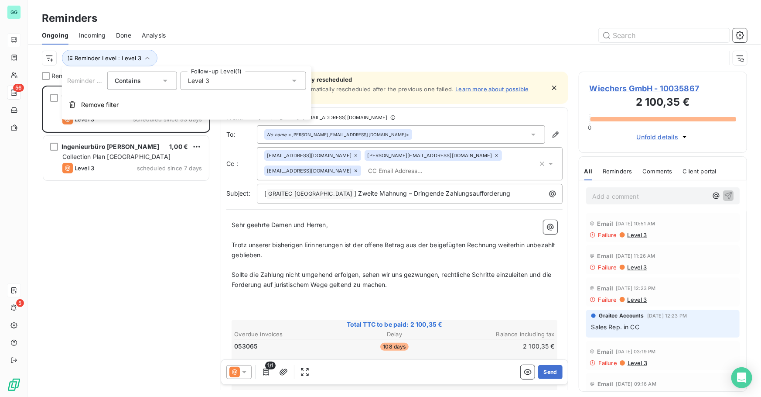
click at [216, 75] on div "Level 3" at bounding box center [244, 81] width 126 height 18
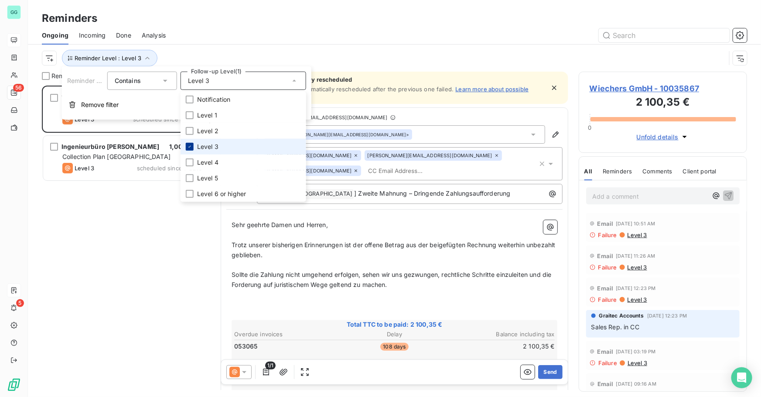
click at [189, 144] on icon at bounding box center [189, 146] width 5 height 5
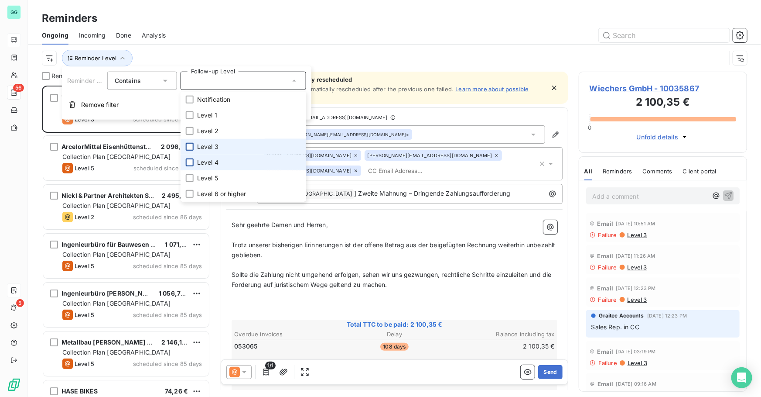
scroll to position [305, 162]
click at [192, 159] on div at bounding box center [190, 162] width 8 height 8
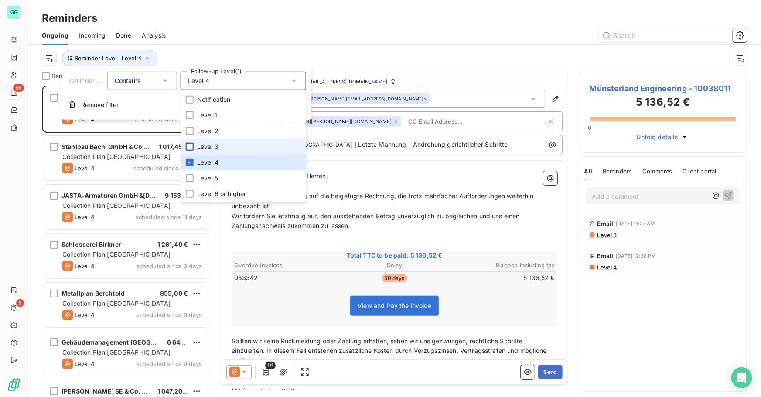
click at [32, 228] on div "Reminders 8 Münsterland Engineering 5 136,52 € Collection Plan [GEOGRAPHIC_DATA…" at bounding box center [395, 234] width 734 height 325
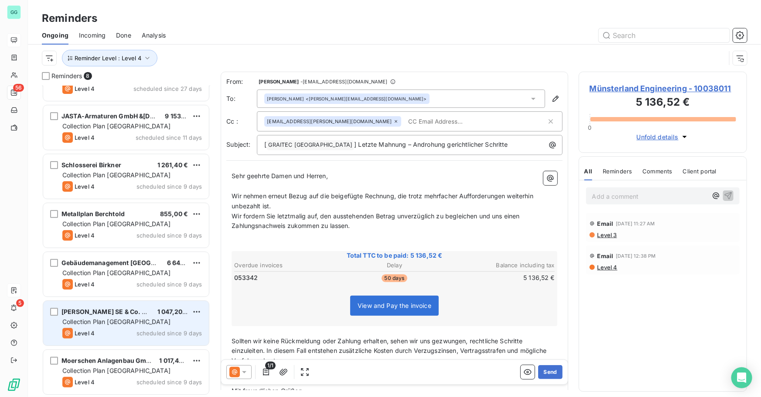
scroll to position [80, 0]
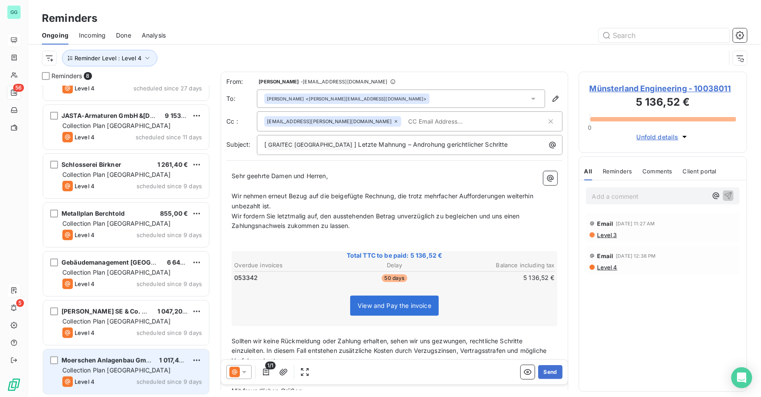
click at [129, 378] on div "Level 4 scheduled since 9 days" at bounding box center [132, 381] width 140 height 10
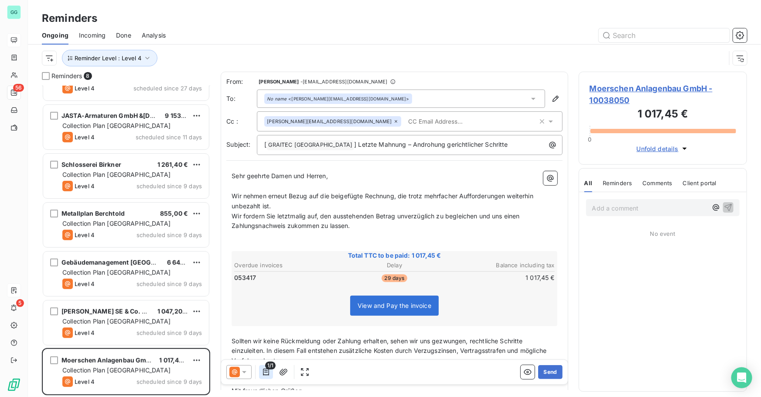
click at [263, 371] on icon "button" at bounding box center [266, 371] width 9 height 9
click at [247, 368] on icon at bounding box center [244, 371] width 9 height 9
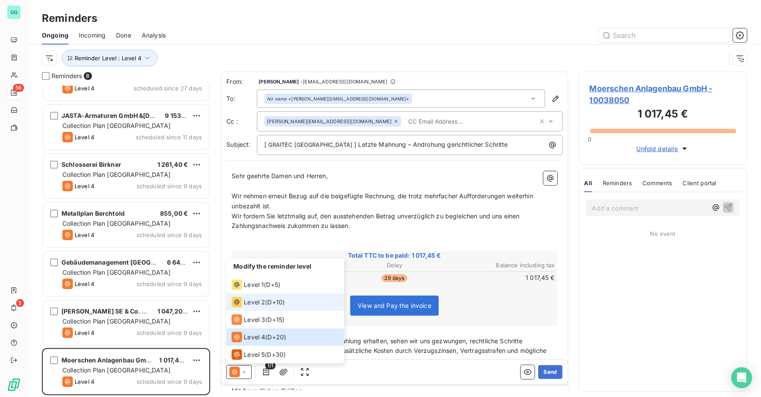
click at [259, 299] on span "Level 2" at bounding box center [254, 302] width 21 height 9
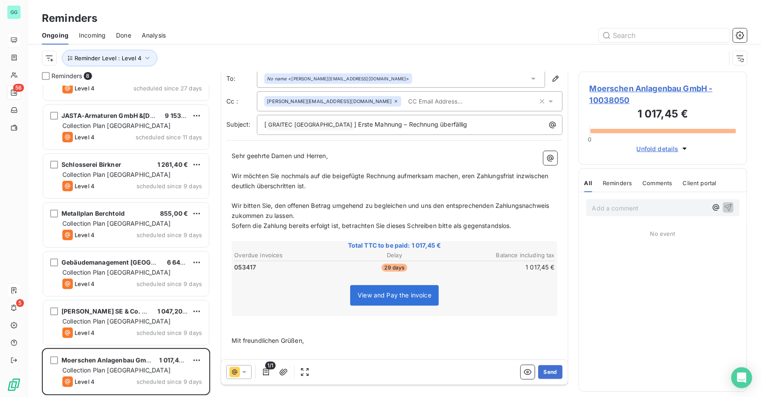
scroll to position [11, 0]
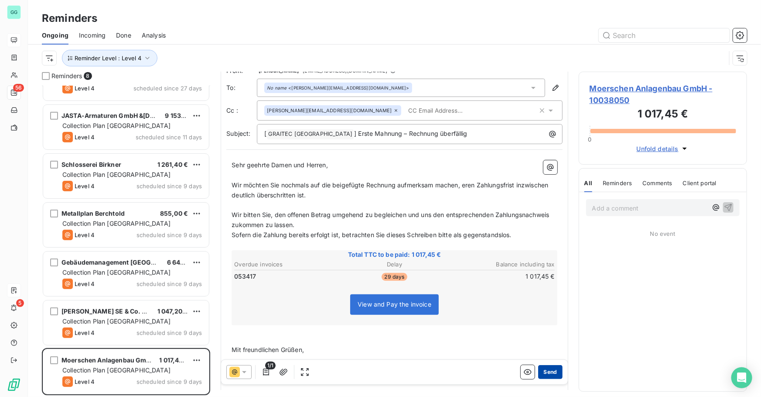
click at [551, 372] on button "Send" at bounding box center [550, 372] width 24 height 14
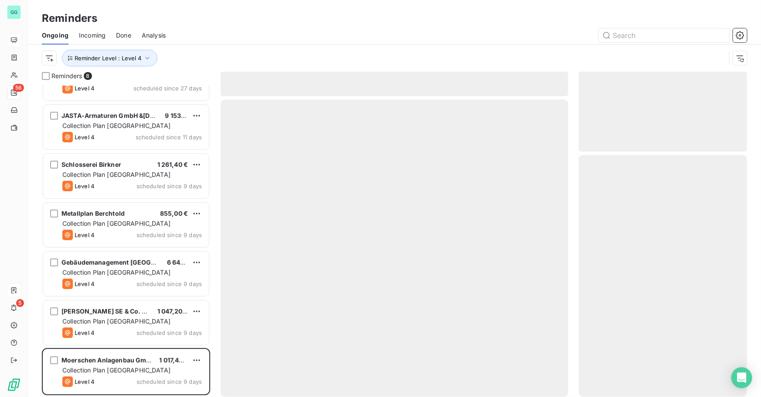
scroll to position [31, 0]
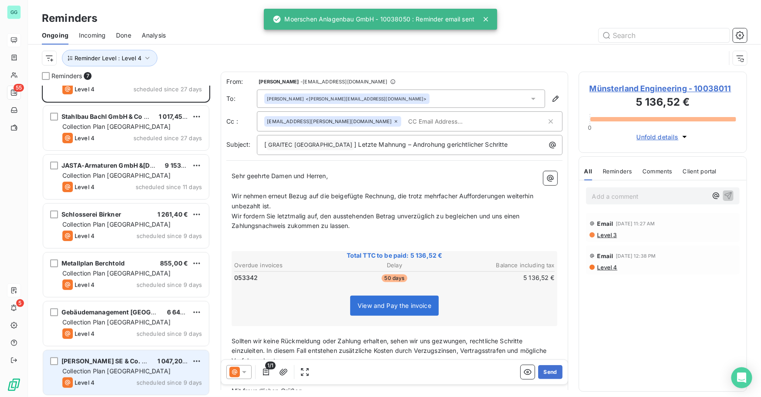
click at [135, 366] on div "[PERSON_NAME] SE & Co. KG 1 047,20 € Collection Plan Germany Level 4 scheduled …" at bounding box center [126, 372] width 166 height 45
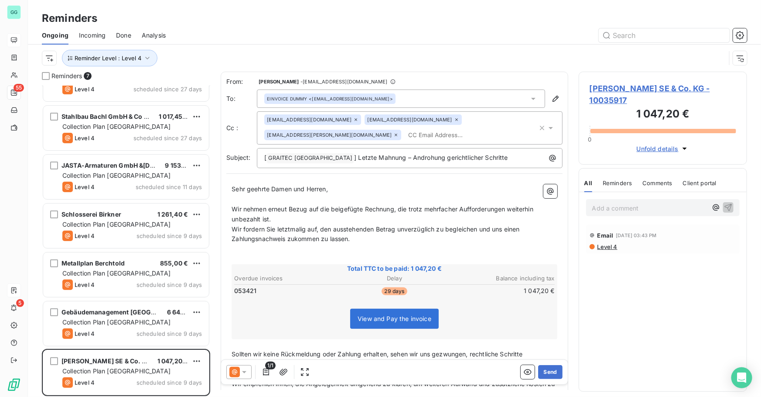
click at [242, 374] on icon at bounding box center [244, 371] width 9 height 9
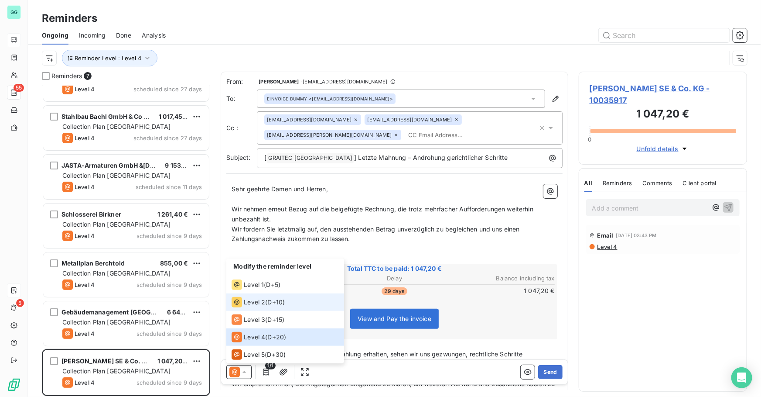
click at [266, 297] on div "Level 2 ( D+10 )" at bounding box center [258, 302] width 53 height 10
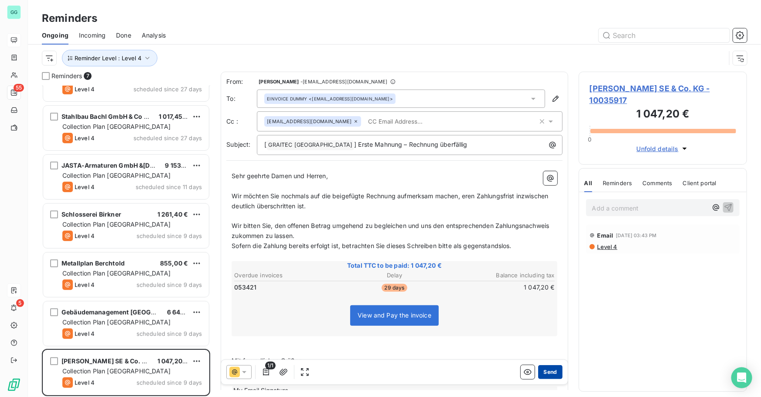
click at [549, 371] on button "Send" at bounding box center [550, 372] width 24 height 14
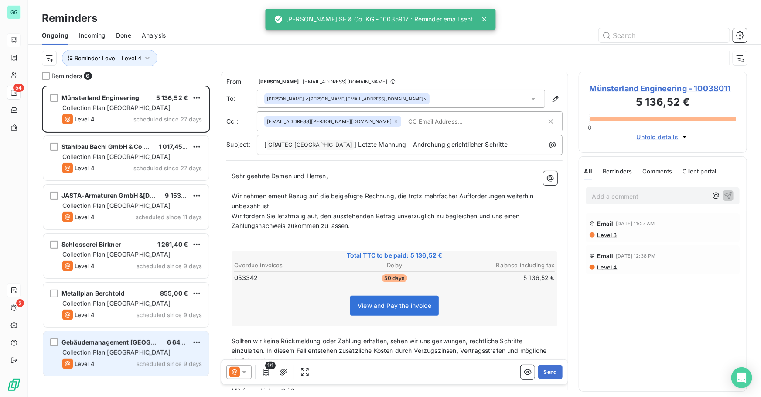
click at [139, 367] on span "scheduled since 9 days" at bounding box center [169, 363] width 65 height 7
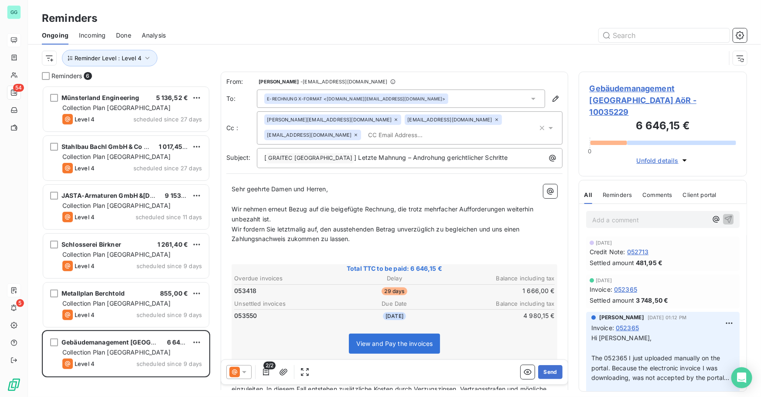
drag, startPoint x: 242, startPoint y: 372, endPoint x: 252, endPoint y: 370, distance: 10.2
click at [243, 372] on icon at bounding box center [244, 371] width 9 height 9
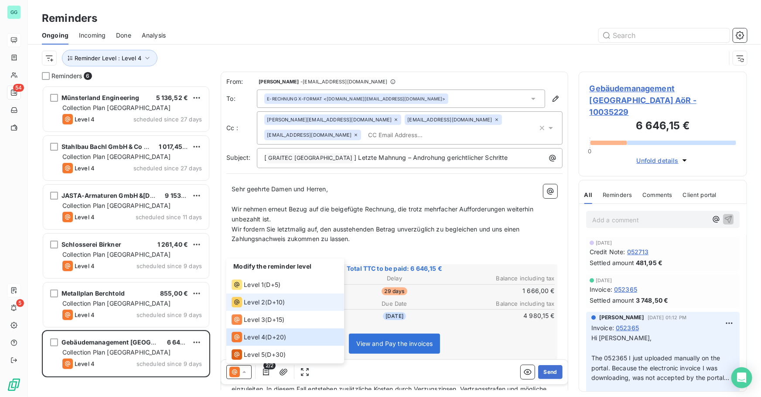
click at [265, 304] on div "Level 2 ( D+10 )" at bounding box center [258, 302] width 53 height 10
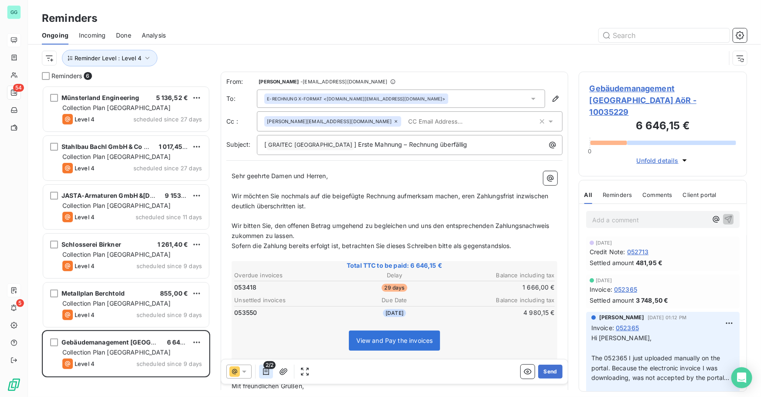
click at [265, 370] on icon "button" at bounding box center [266, 371] width 9 height 9
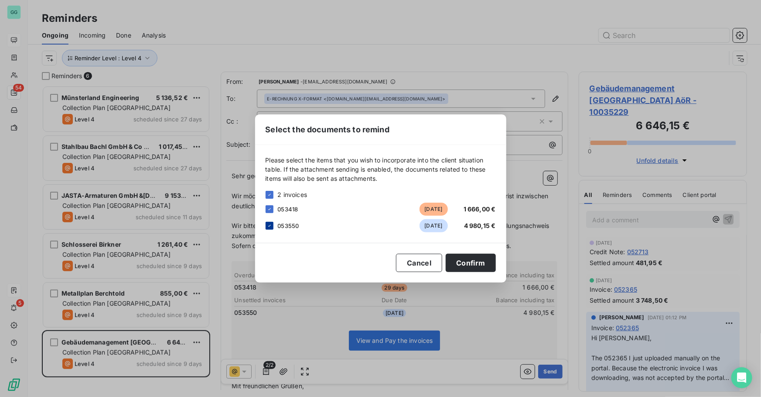
click at [269, 223] on icon at bounding box center [269, 225] width 5 height 5
click at [491, 264] on button "Confirm" at bounding box center [471, 263] width 50 height 18
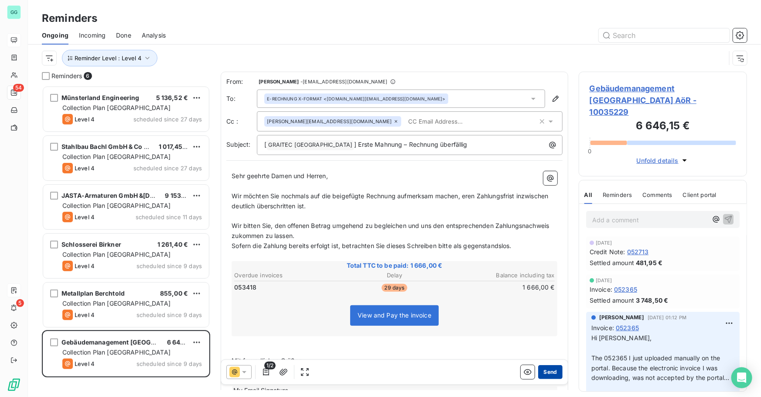
click at [552, 369] on button "Send" at bounding box center [550, 372] width 24 height 14
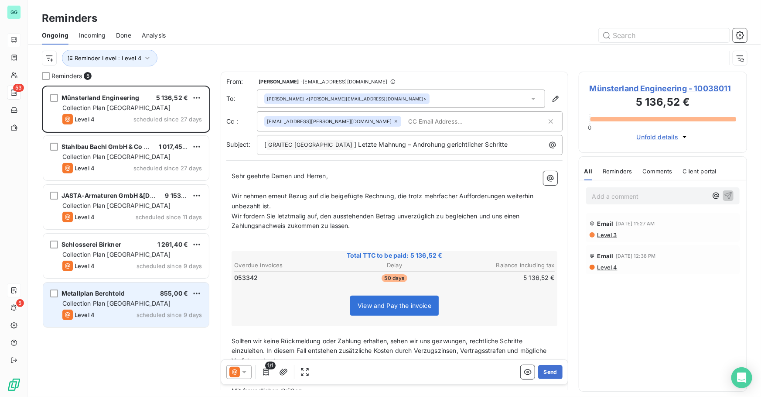
click at [115, 310] on div "Level 4 scheduled since 9 days" at bounding box center [132, 314] width 140 height 10
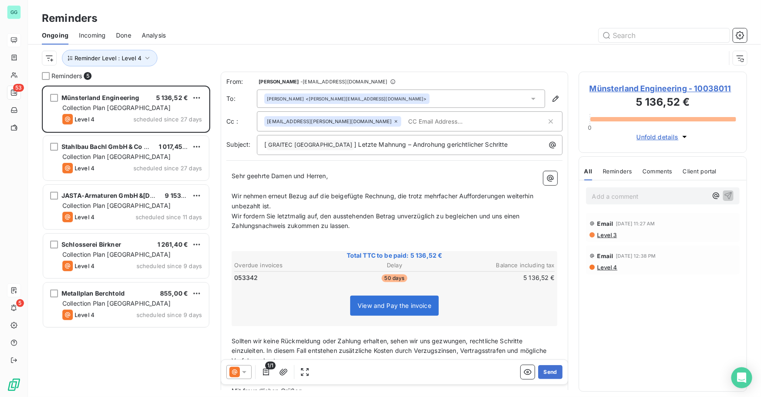
click at [646, 88] on span "Münsterland Engineering - 10038011" at bounding box center [663, 88] width 147 height 12
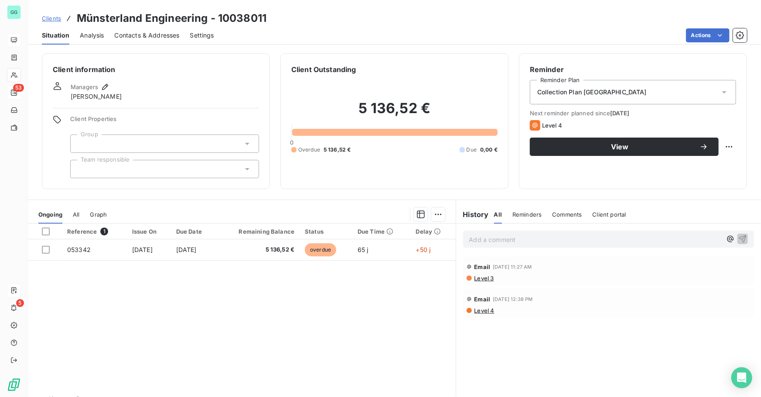
click at [78, 213] on span "All" at bounding box center [76, 214] width 7 height 7
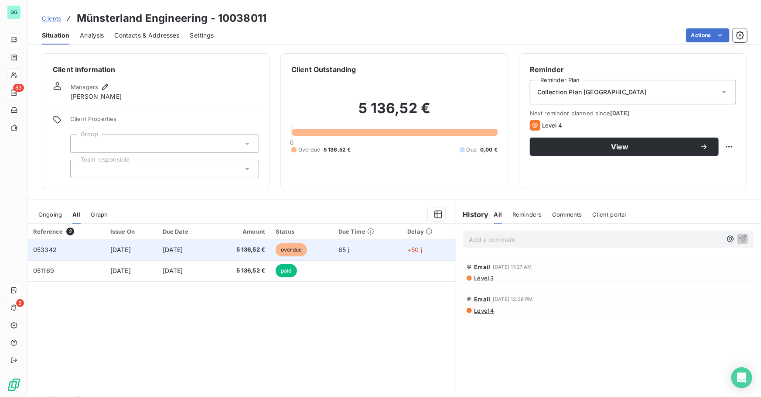
click at [175, 258] on td "[DATE]" at bounding box center [185, 249] width 54 height 21
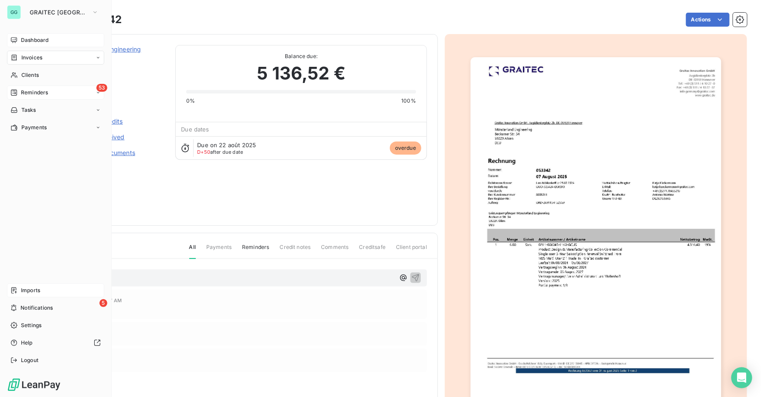
click at [53, 91] on div "53 Reminders" at bounding box center [55, 93] width 97 height 14
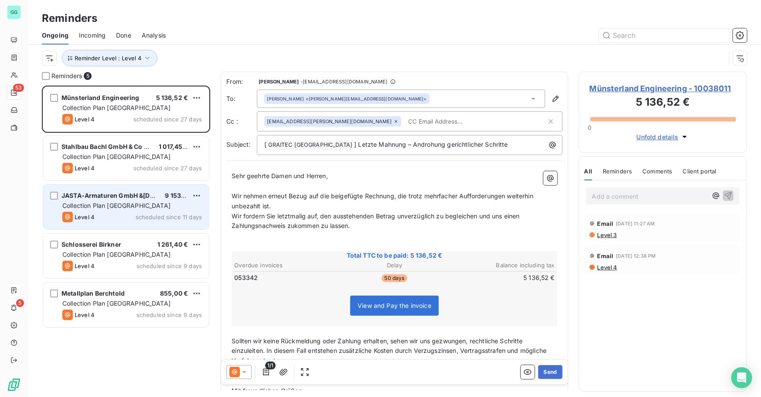
scroll to position [305, 162]
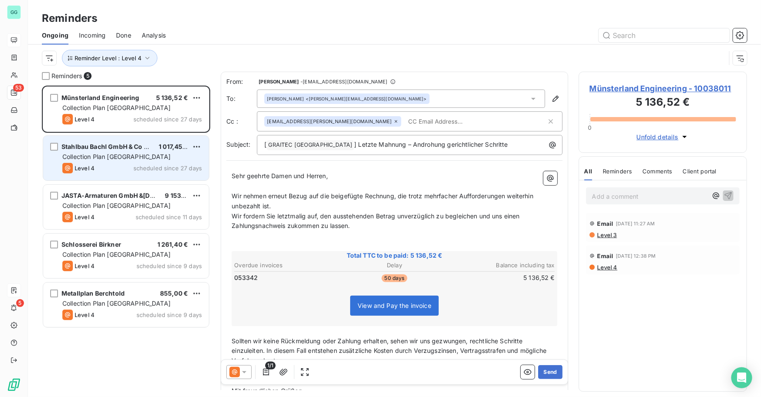
click at [111, 149] on span "Stahlbau Bachl GmbH & Co KG" at bounding box center [107, 146] width 91 height 7
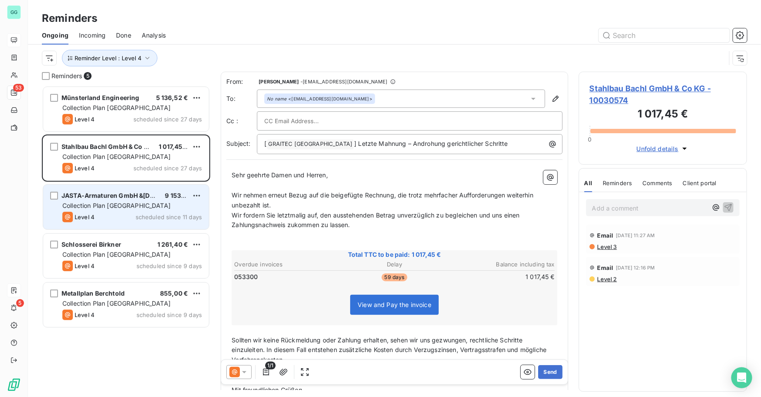
click at [113, 202] on span "Collection Plan [GEOGRAPHIC_DATA]" at bounding box center [116, 205] width 108 height 7
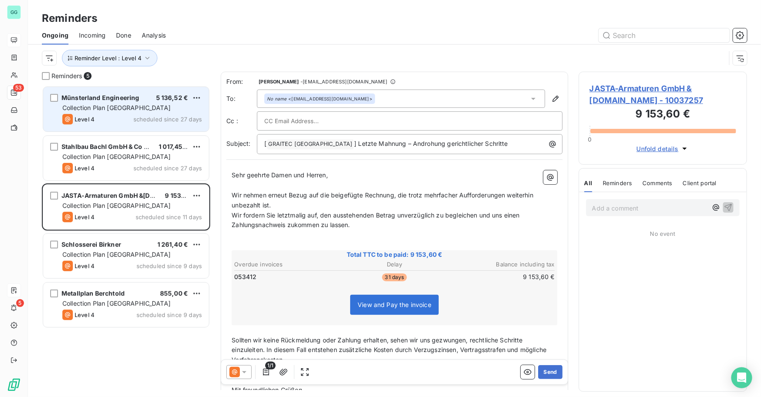
click at [118, 104] on span "Collection Plan [GEOGRAPHIC_DATA]" at bounding box center [116, 107] width 108 height 7
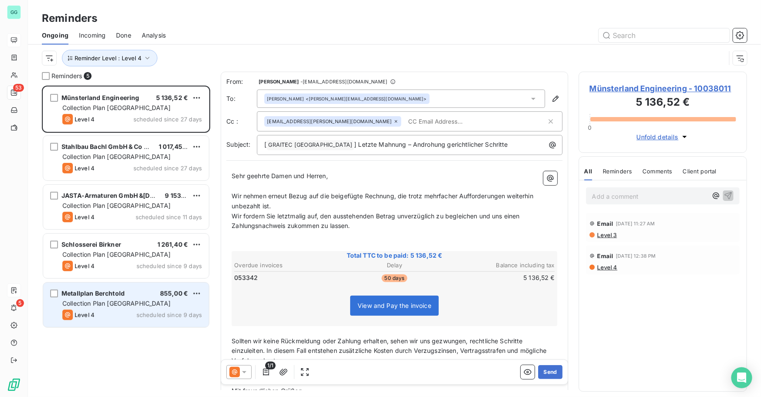
click at [109, 296] on span "Metallplan Berchtold" at bounding box center [93, 292] width 63 height 7
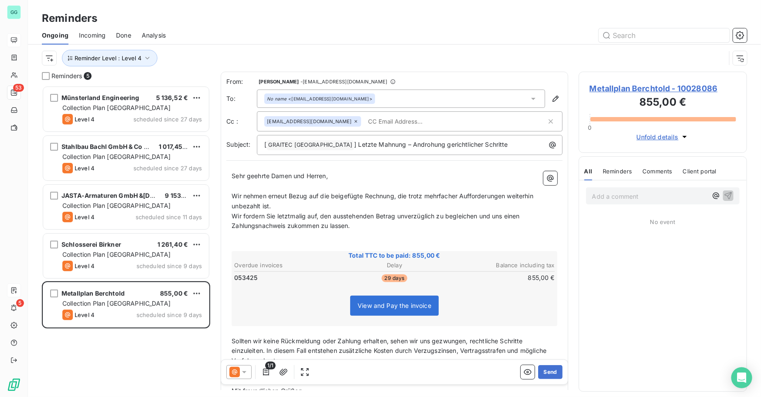
click at [242, 372] on icon at bounding box center [244, 371] width 9 height 9
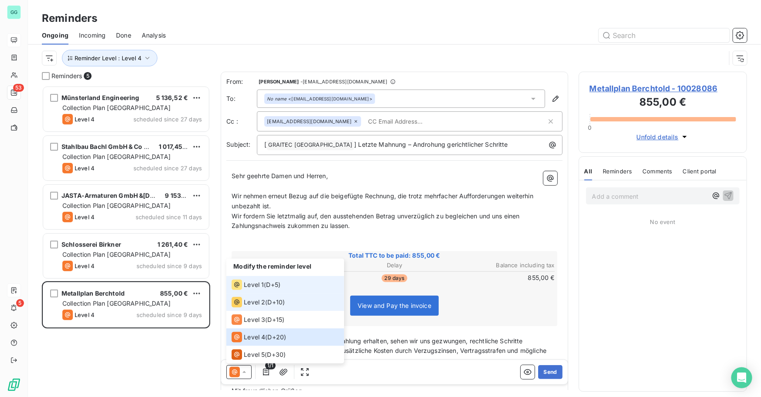
click at [259, 286] on span "Level 1" at bounding box center [254, 284] width 20 height 9
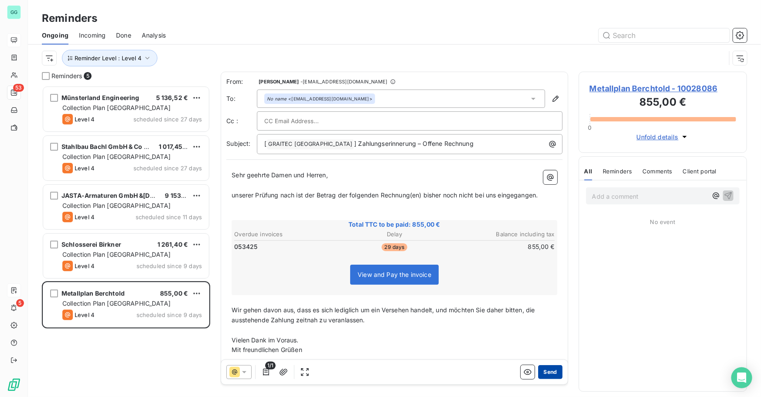
click at [548, 374] on button "Send" at bounding box center [550, 372] width 24 height 14
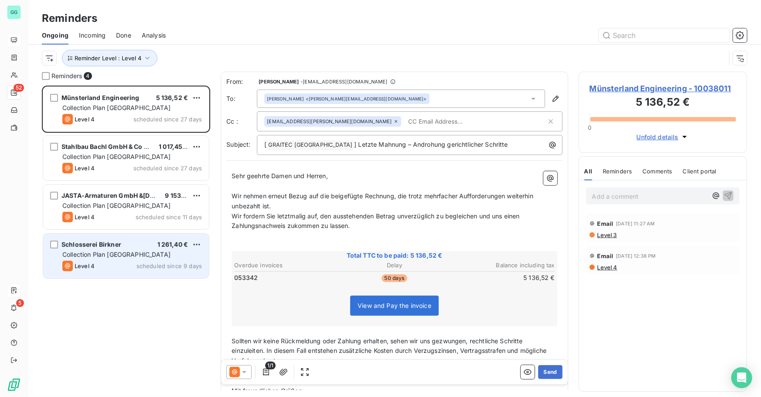
click at [120, 259] on div "Schlosserei Birkner 1 261,40 € Collection Plan [GEOGRAPHIC_DATA] Level 4 schedu…" at bounding box center [126, 255] width 166 height 45
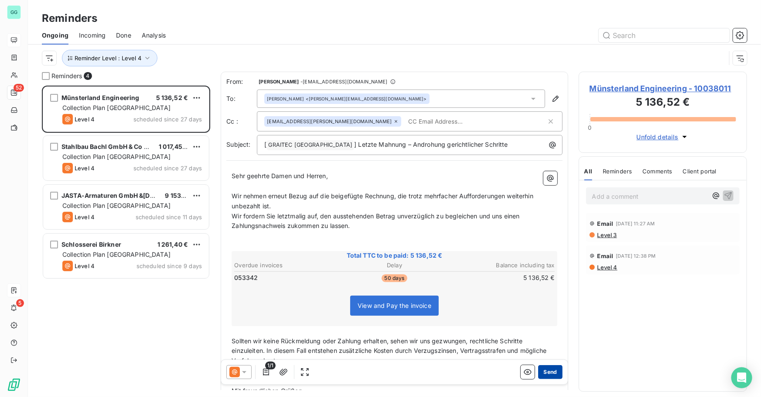
click at [540, 373] on button "Send" at bounding box center [550, 372] width 24 height 14
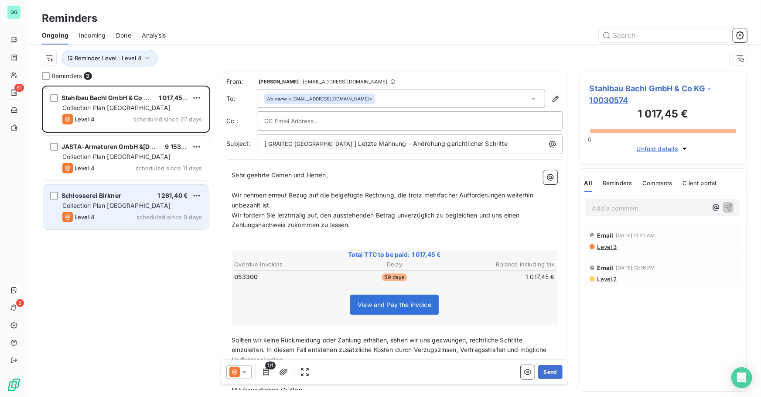
click at [97, 208] on span "Collection Plan [GEOGRAPHIC_DATA]" at bounding box center [116, 205] width 108 height 7
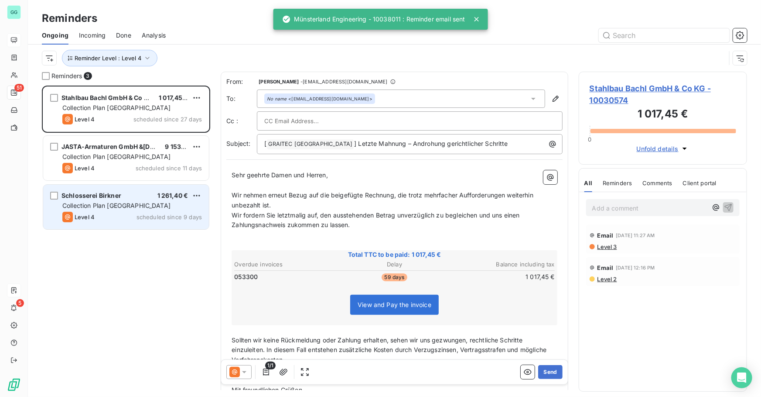
click at [119, 199] on span "Schlosserei Birkner" at bounding box center [92, 195] width 60 height 7
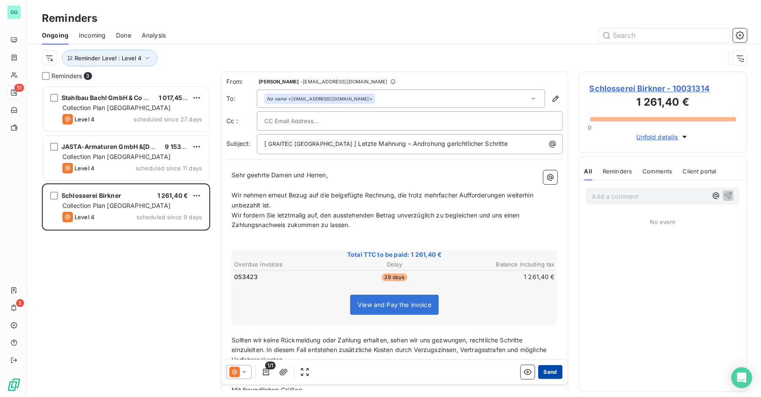
click at [548, 372] on button "Send" at bounding box center [550, 372] width 24 height 14
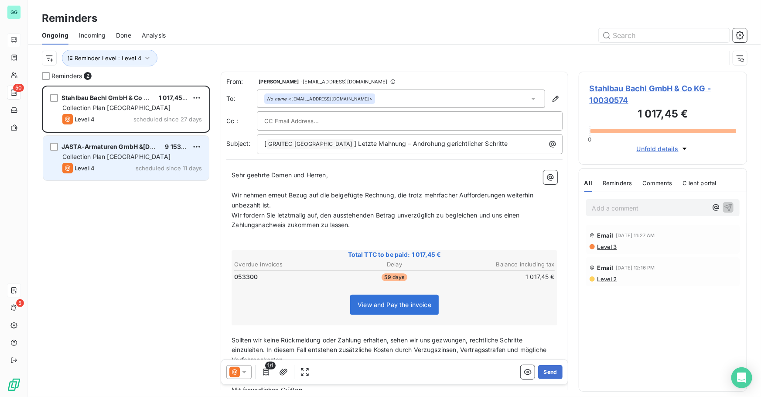
click at [116, 153] on span "Collection Plan [GEOGRAPHIC_DATA]" at bounding box center [116, 156] width 108 height 7
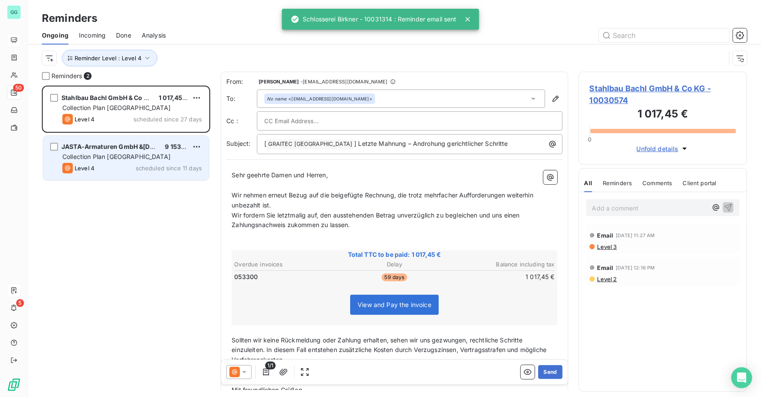
click at [115, 155] on span "Collection Plan [GEOGRAPHIC_DATA]" at bounding box center [116, 156] width 108 height 7
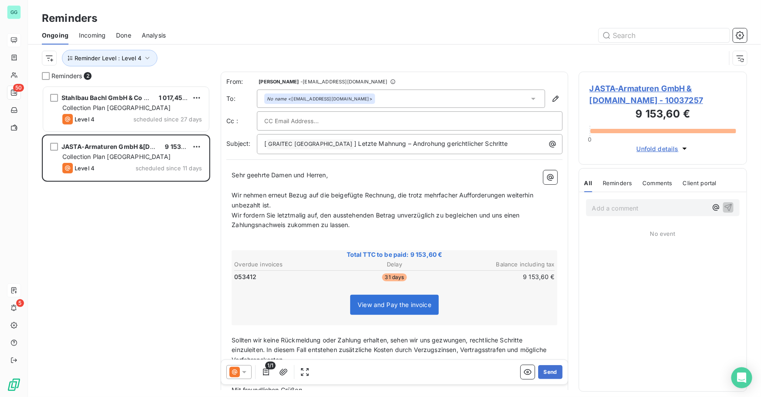
click at [242, 374] on icon at bounding box center [244, 371] width 9 height 9
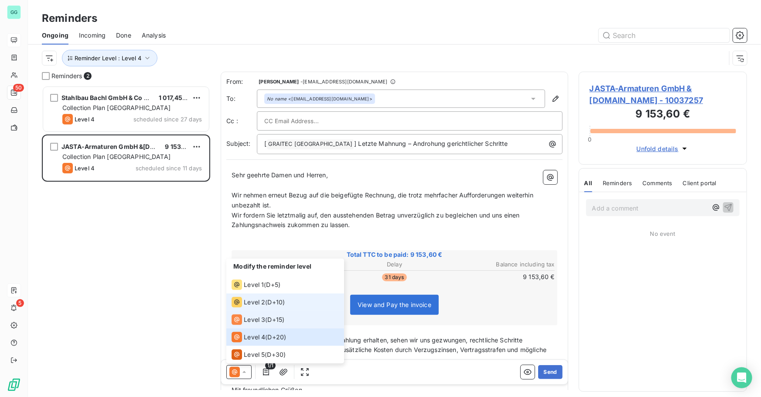
click at [271, 304] on span "D+10 )" at bounding box center [275, 302] width 17 height 9
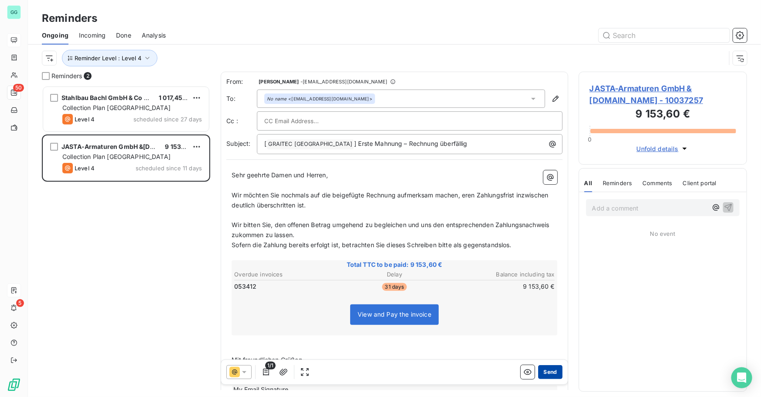
click at [547, 373] on button "Send" at bounding box center [550, 372] width 24 height 14
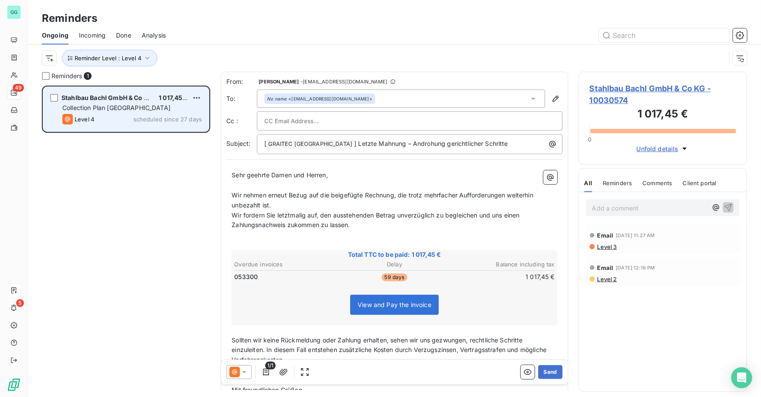
click at [96, 99] on span "Stahlbau Bachl GmbH & Co KG" at bounding box center [107, 97] width 91 height 7
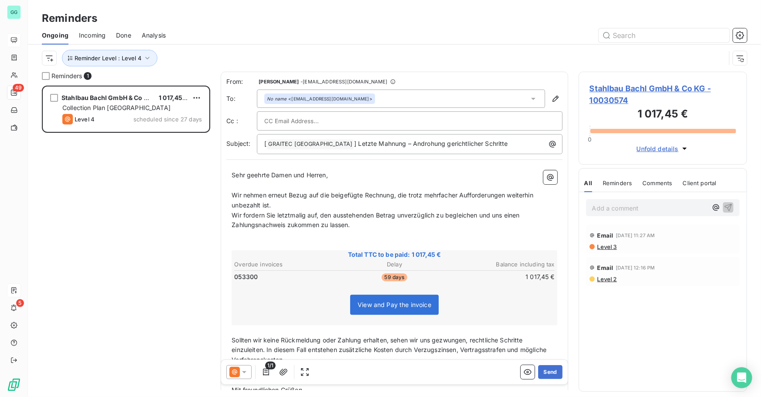
click at [611, 87] on span "Stahlbau Bachl GmbH & Co KG - 10030574" at bounding box center [663, 94] width 147 height 24
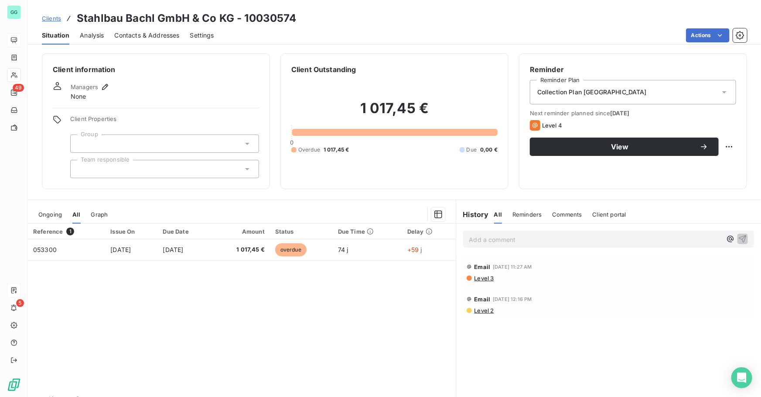
click at [157, 38] on span "Contacts & Addresses" at bounding box center [147, 35] width 65 height 9
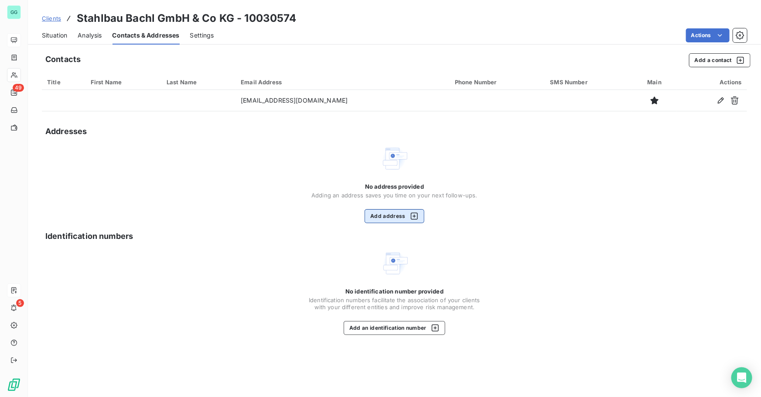
click at [376, 209] on button "Add address" at bounding box center [395, 216] width 60 height 14
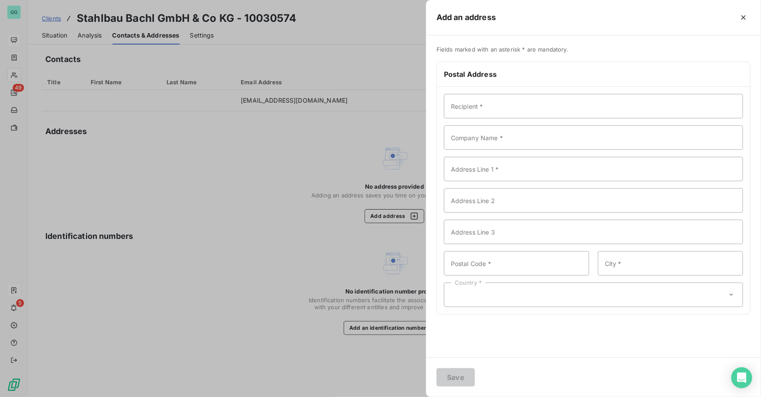
click at [321, 209] on div at bounding box center [380, 198] width 761 height 397
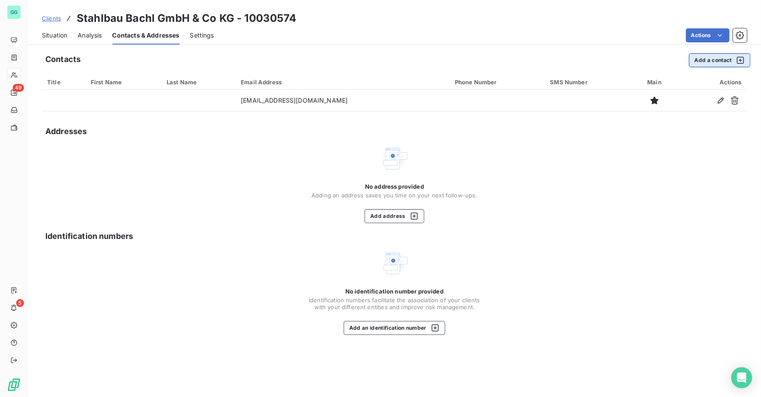
click at [699, 57] on button "Add a contact" at bounding box center [720, 60] width 62 height 14
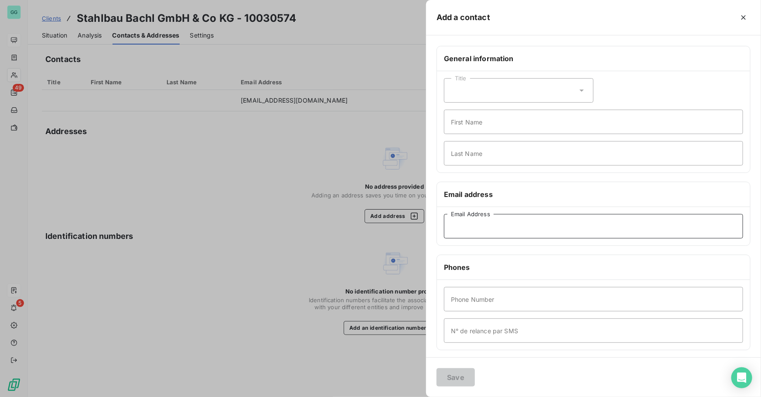
click at [490, 218] on input "Email Address" at bounding box center [593, 226] width 299 height 24
paste input "[PERSON_NAME][EMAIL_ADDRESS][DOMAIN_NAME]"
type input "[PERSON_NAME][EMAIL_ADDRESS][DOMAIN_NAME]"
click at [448, 381] on button "Save" at bounding box center [456, 377] width 38 height 18
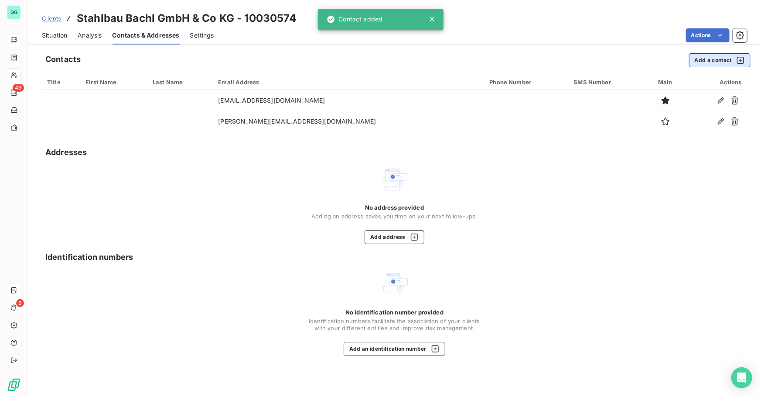
click at [706, 61] on button "Add a contact" at bounding box center [720, 60] width 62 height 14
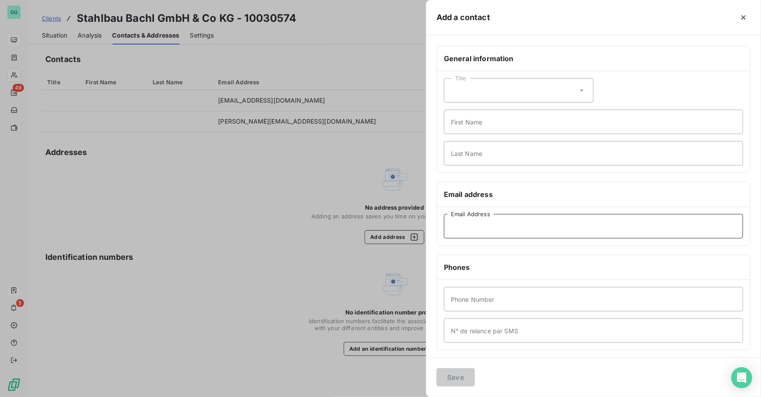
click at [521, 221] on input "Email Address" at bounding box center [593, 226] width 299 height 24
paste input "[EMAIL_ADDRESS][DOMAIN_NAME]"
type input "[EMAIL_ADDRESS][DOMAIN_NAME]"
click at [453, 380] on button "Save" at bounding box center [456, 377] width 38 height 18
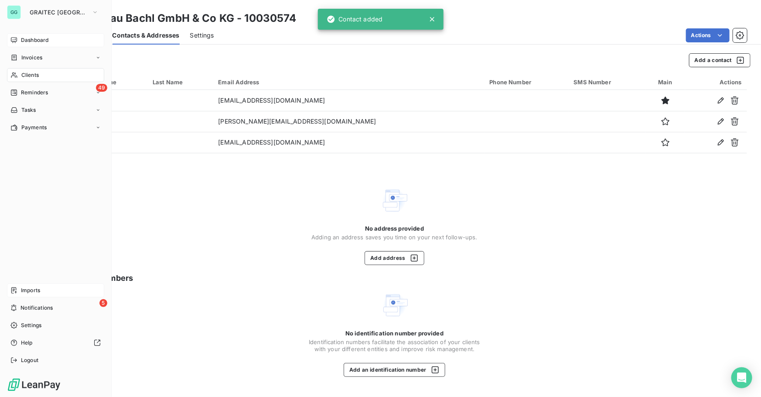
click at [31, 95] on span "Reminders" at bounding box center [34, 93] width 27 height 8
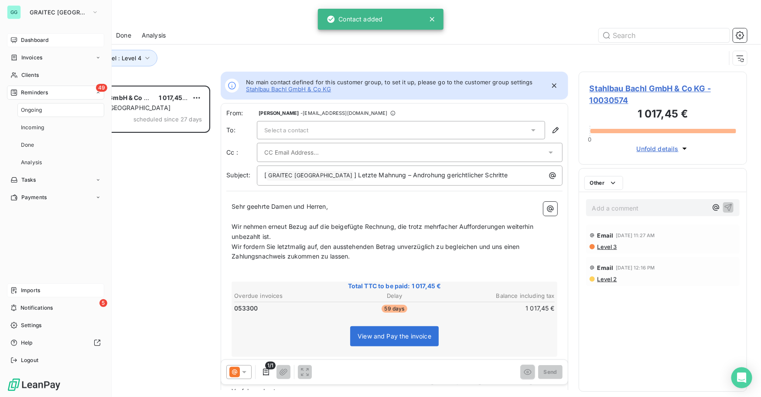
scroll to position [305, 162]
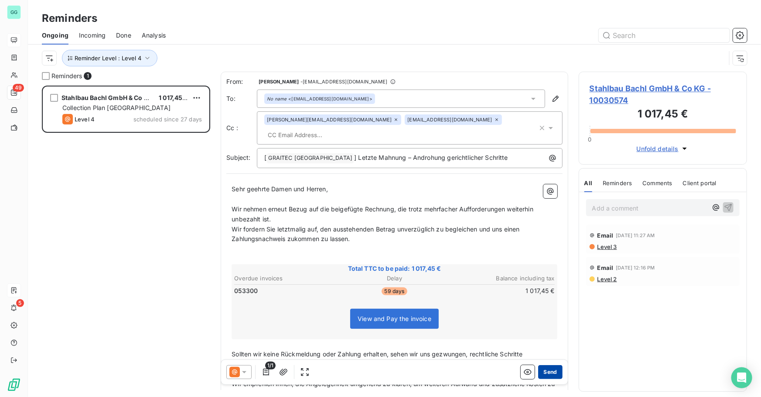
click at [543, 373] on button "Send" at bounding box center [550, 372] width 24 height 14
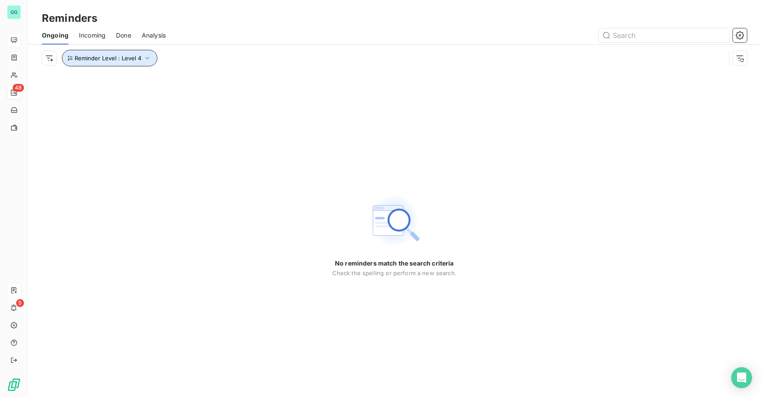
click at [147, 58] on icon "button" at bounding box center [147, 58] width 4 height 3
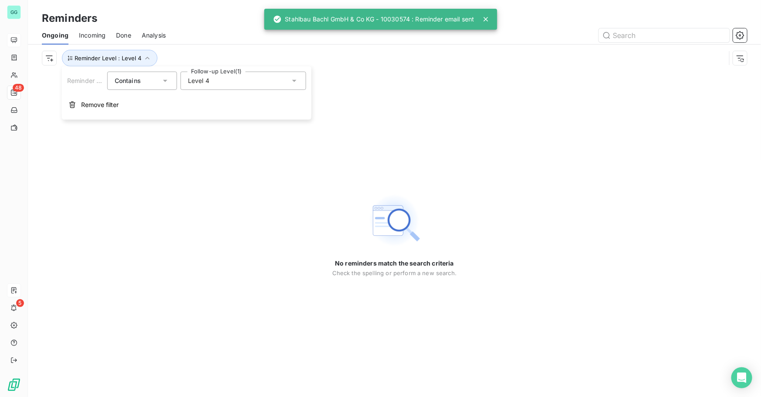
click at [205, 82] on span "Level 4" at bounding box center [198, 80] width 21 height 9
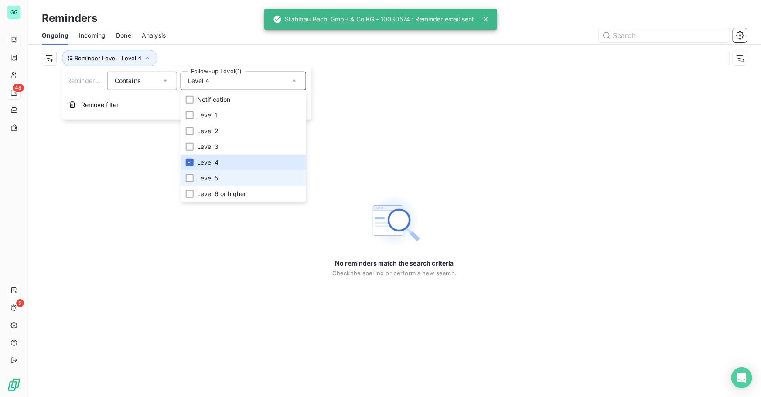
click at [197, 180] on span "Level 5" at bounding box center [207, 178] width 21 height 9
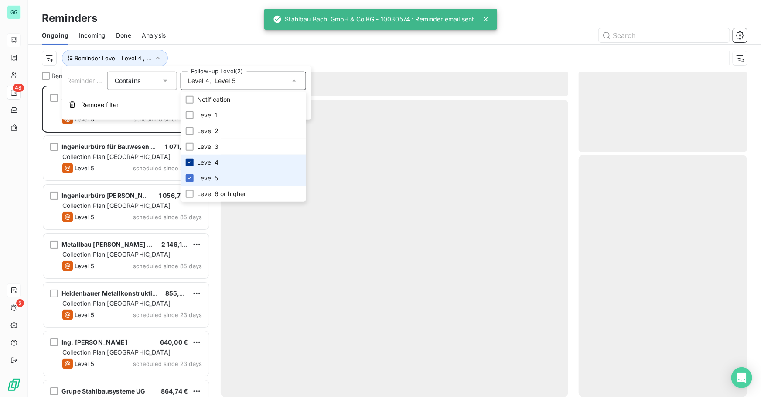
scroll to position [305, 162]
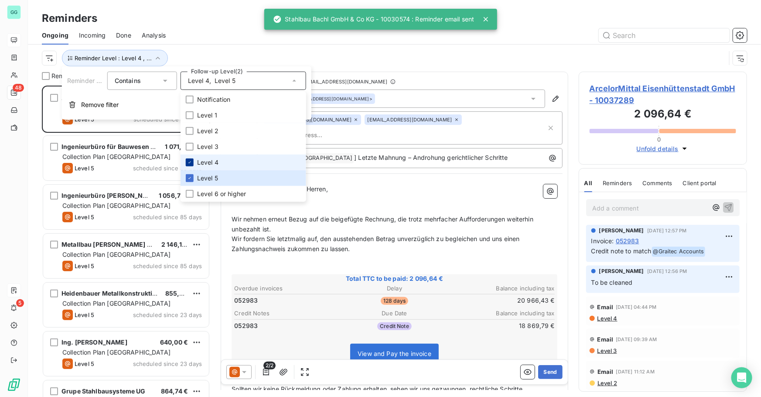
click at [190, 161] on icon at bounding box center [190, 162] width 3 height 2
click at [201, 27] on div "Ongoing Incoming Done Analysis" at bounding box center [395, 35] width 734 height 18
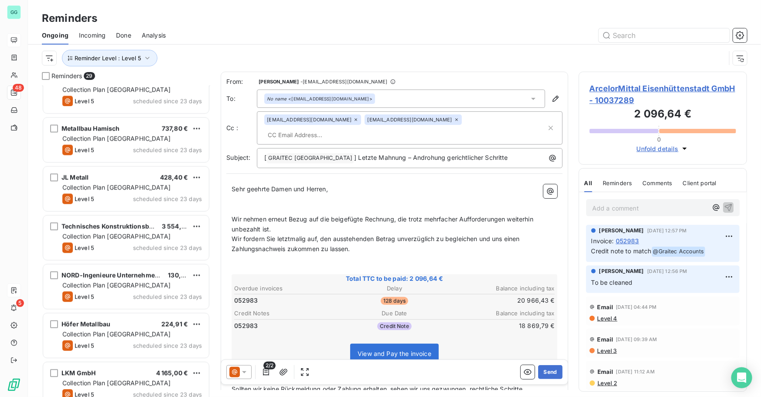
scroll to position [1107, 0]
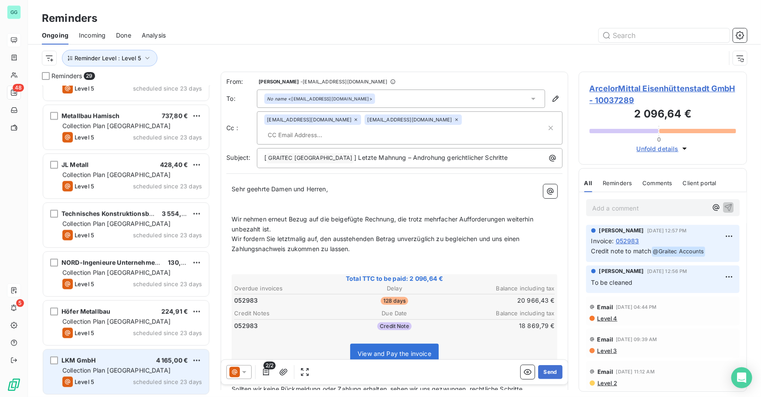
click at [185, 368] on div "Collection Plan [GEOGRAPHIC_DATA]" at bounding box center [132, 370] width 140 height 9
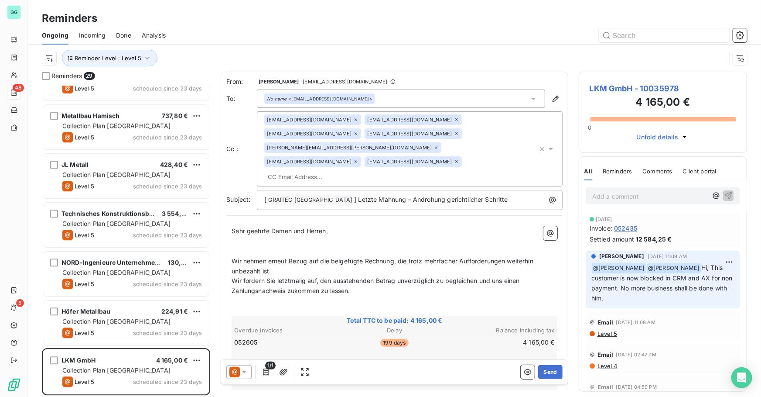
click at [650, 88] on span "LKM GmbH - 10035978" at bounding box center [663, 88] width 147 height 12
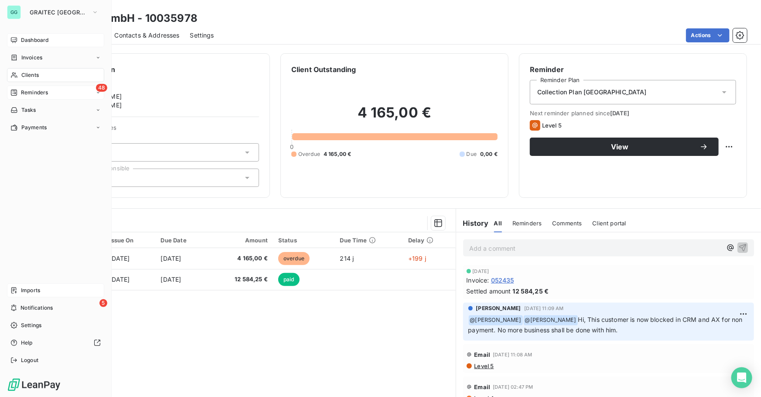
click at [38, 92] on span "Reminders" at bounding box center [34, 93] width 27 height 8
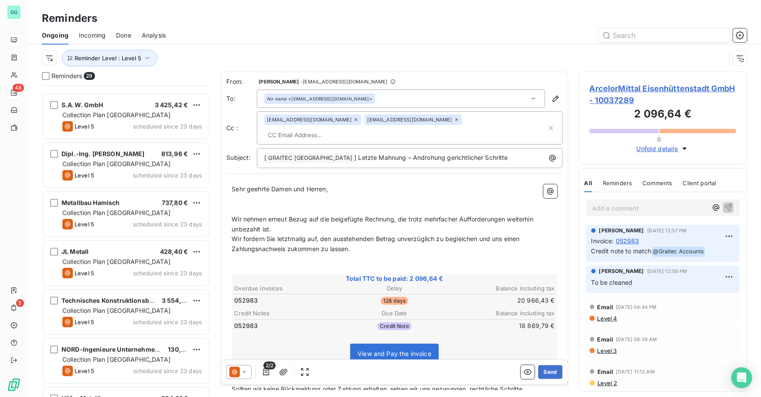
scroll to position [1107, 0]
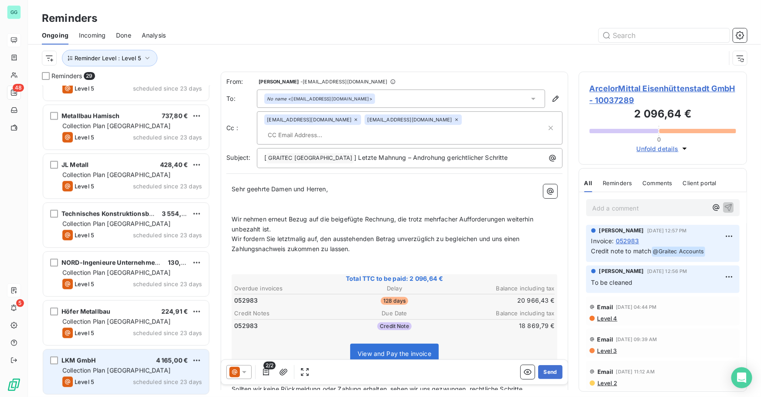
click at [128, 366] on div "Collection Plan [GEOGRAPHIC_DATA]" at bounding box center [132, 370] width 140 height 9
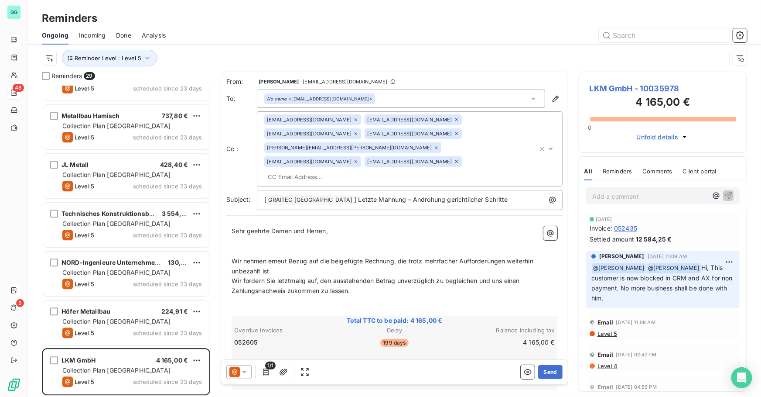
click at [601, 334] on span "Level 5" at bounding box center [607, 333] width 21 height 7
click at [605, 336] on span "Level 5" at bounding box center [607, 333] width 21 height 7
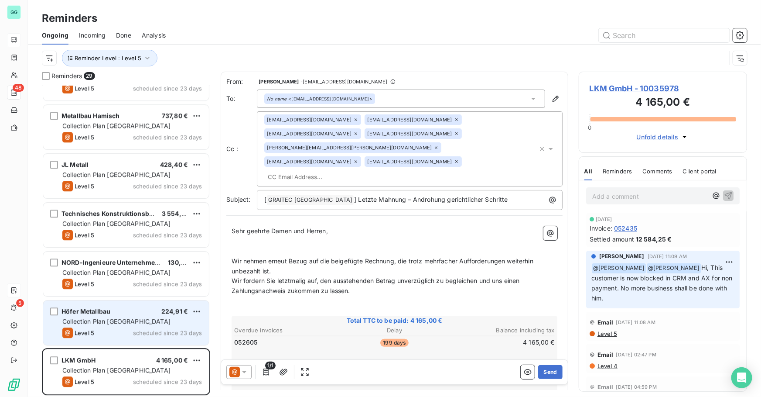
click at [144, 308] on div "Höfer Metallbau 224,91 €" at bounding box center [132, 311] width 140 height 8
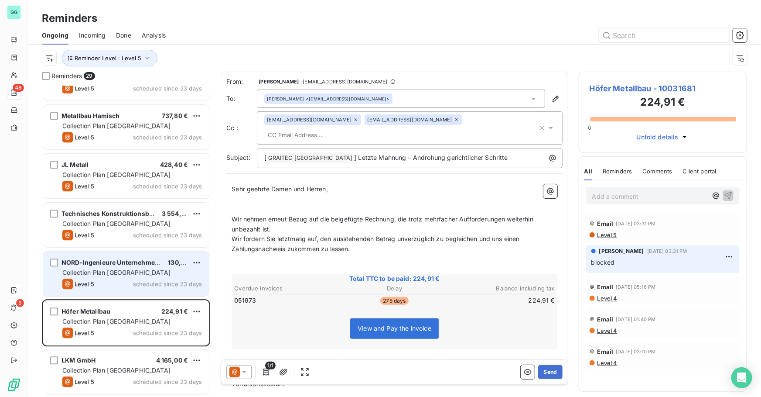
click at [138, 282] on span "scheduled since 23 days" at bounding box center [167, 283] width 69 height 7
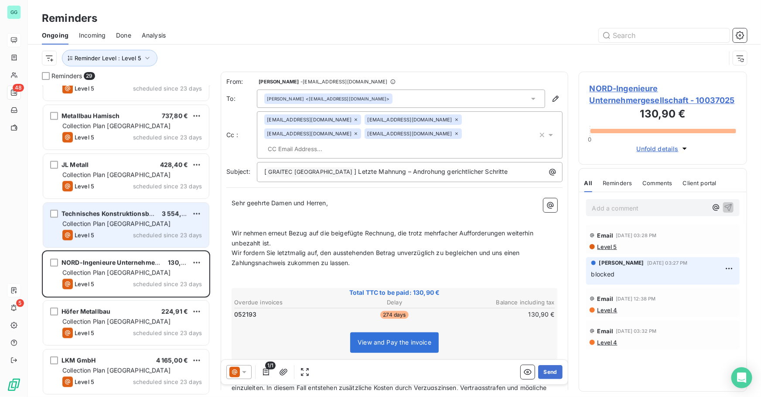
click at [147, 233] on span "scheduled since 23 days" at bounding box center [167, 234] width 69 height 7
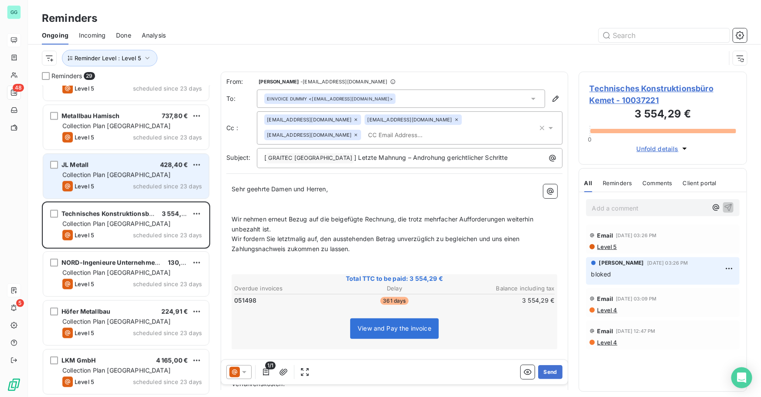
click at [157, 182] on span "scheduled since 23 days" at bounding box center [167, 185] width 69 height 7
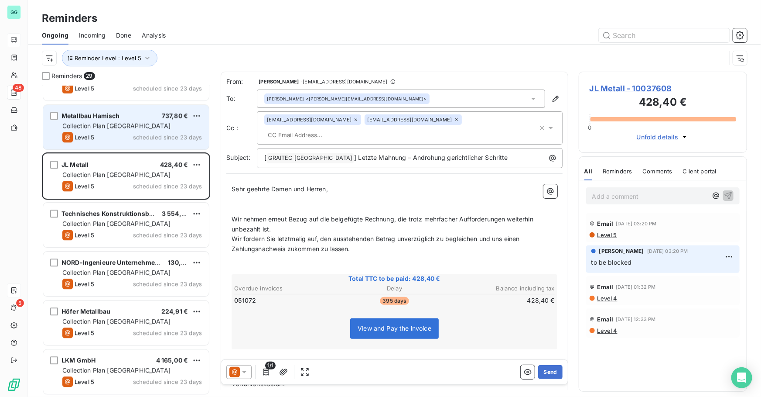
click at [158, 138] on span "scheduled since 23 days" at bounding box center [167, 137] width 69 height 7
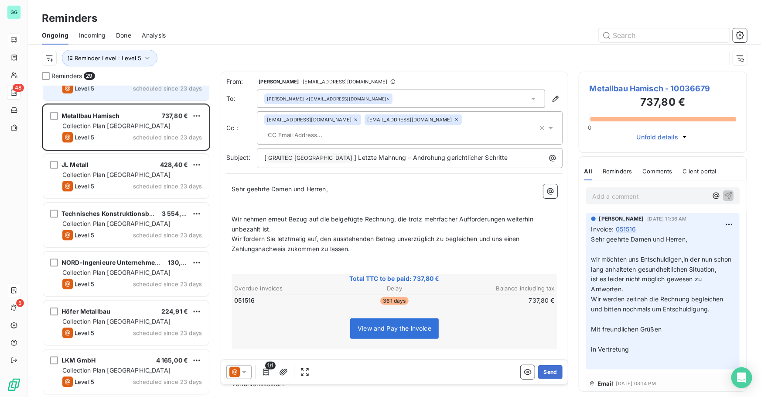
click at [167, 92] on div "Level 5 scheduled since 23 days" at bounding box center [132, 88] width 140 height 10
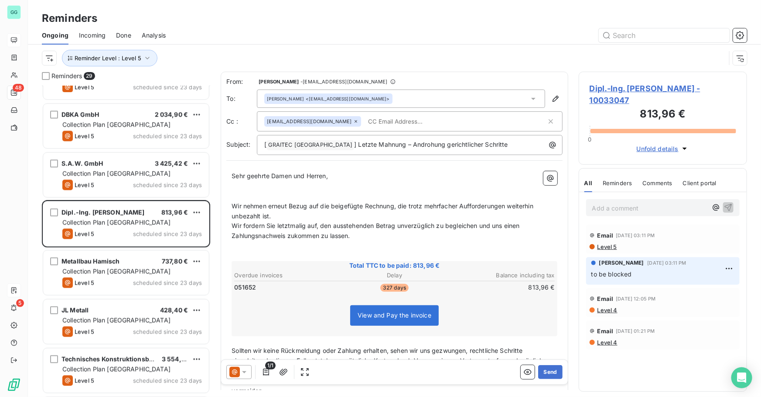
scroll to position [948, 0]
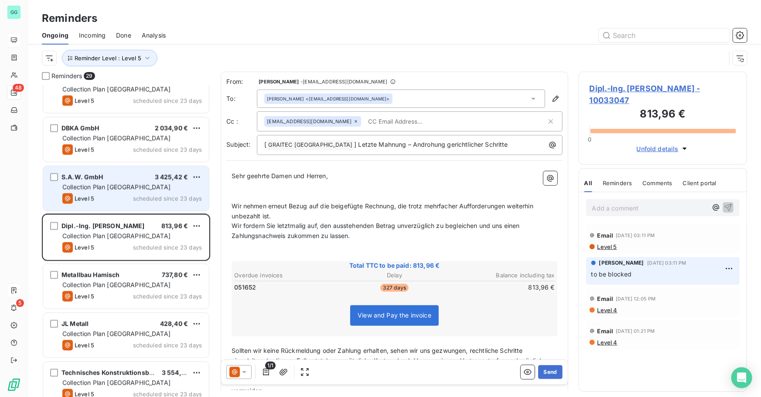
click at [154, 189] on div "Collection Plan [GEOGRAPHIC_DATA]" at bounding box center [132, 186] width 140 height 9
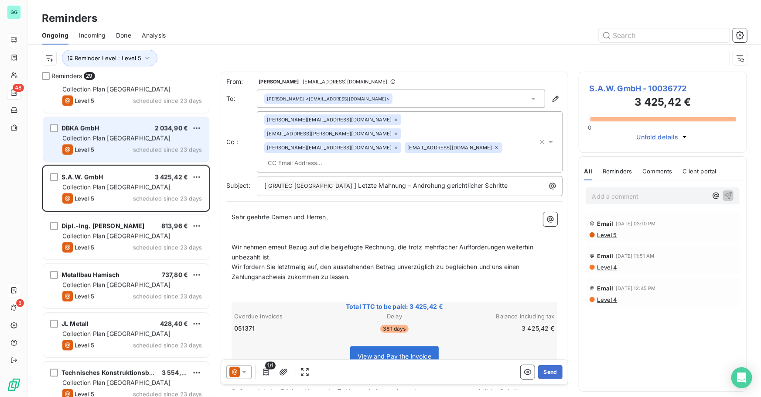
click at [150, 134] on div "Collection Plan [GEOGRAPHIC_DATA]" at bounding box center [132, 138] width 140 height 9
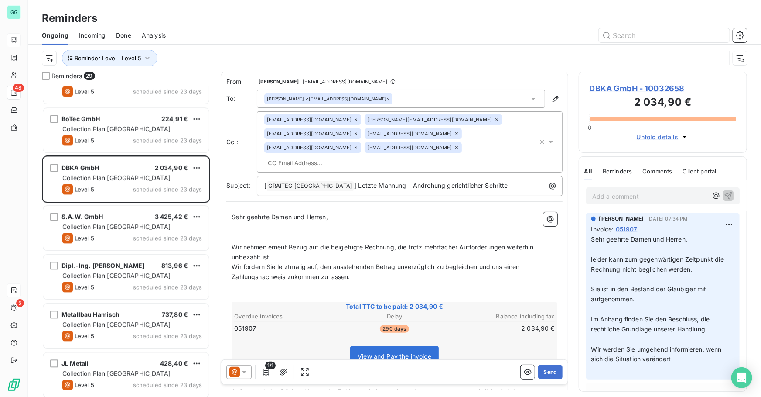
scroll to position [868, 0]
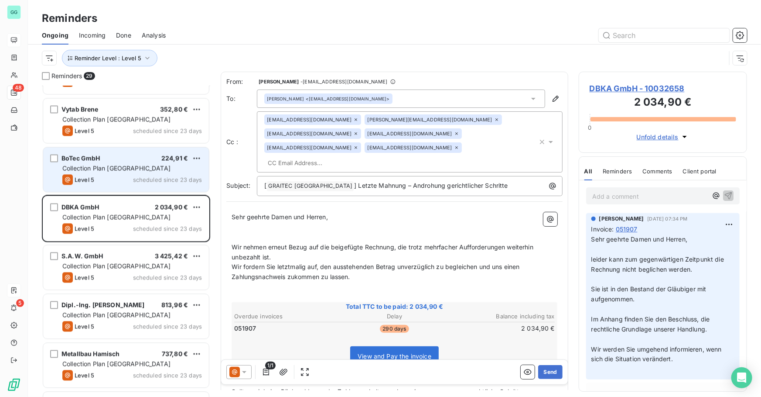
click at [130, 178] on div "Level 5 scheduled since 23 days" at bounding box center [132, 180] width 140 height 10
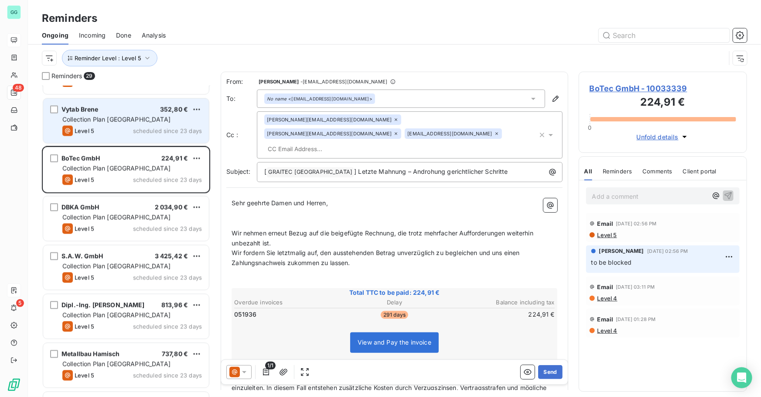
click at [131, 131] on div "Level 5 scheduled since 23 days" at bounding box center [132, 131] width 140 height 10
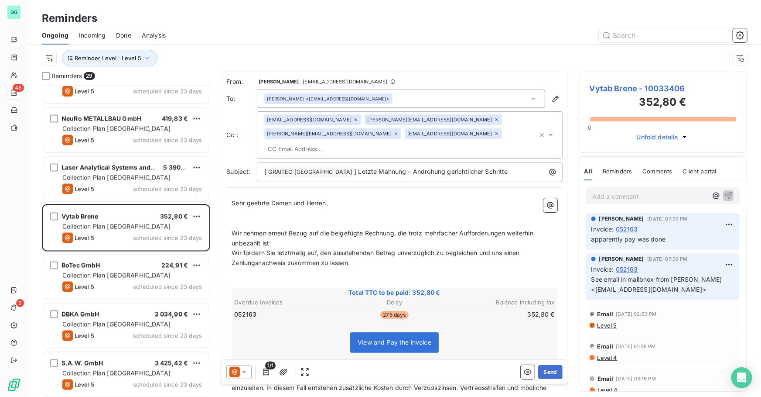
scroll to position [750, 0]
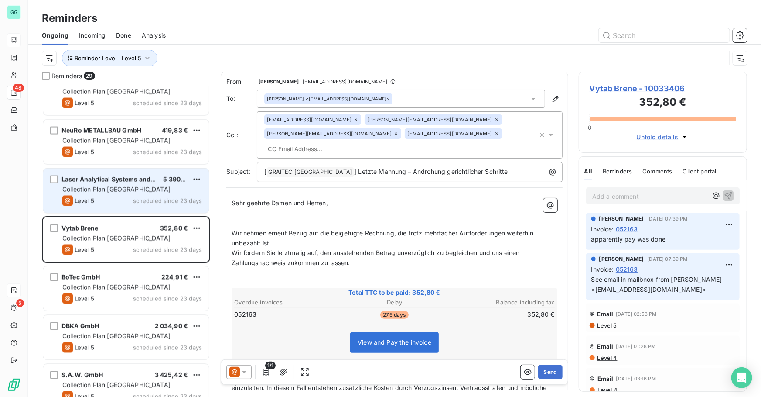
click at [169, 206] on div "Level 5 scheduled since 23 days" at bounding box center [132, 200] width 140 height 10
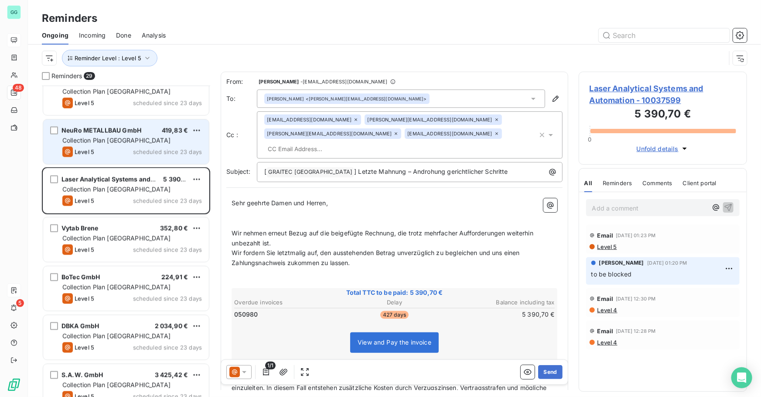
click at [177, 151] on span "scheduled since 23 days" at bounding box center [167, 151] width 69 height 7
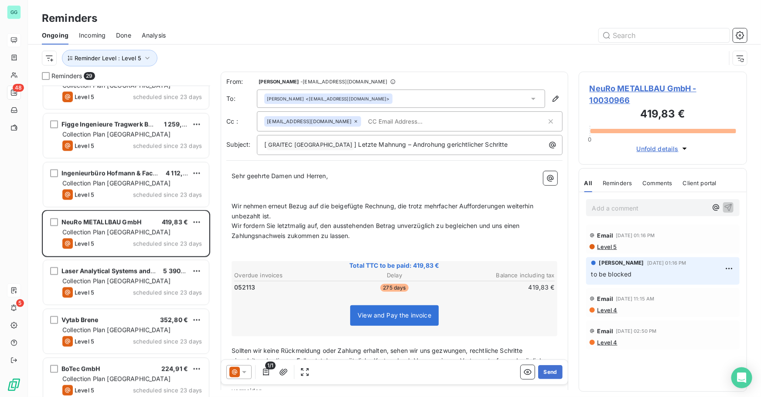
scroll to position [631, 0]
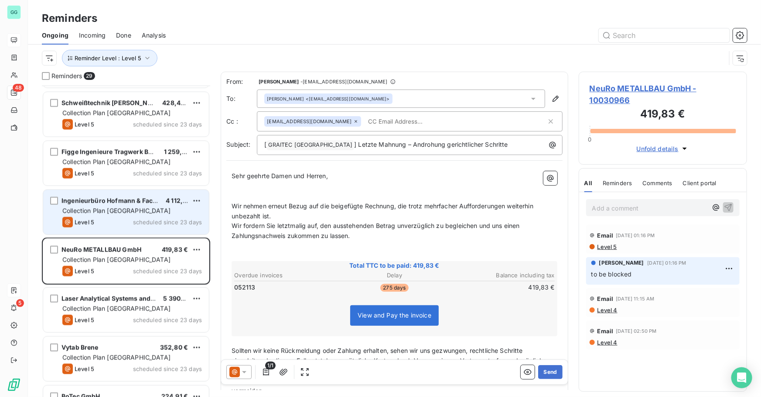
click at [179, 219] on span "scheduled since 23 days" at bounding box center [167, 222] width 69 height 7
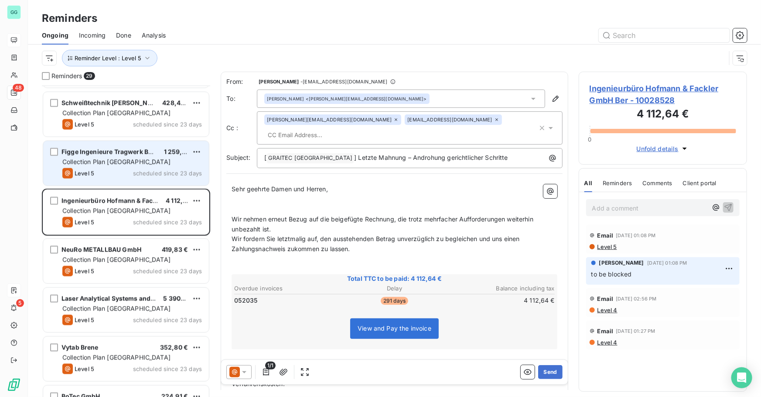
click at [172, 165] on div "Collection Plan [GEOGRAPHIC_DATA]" at bounding box center [132, 162] width 140 height 9
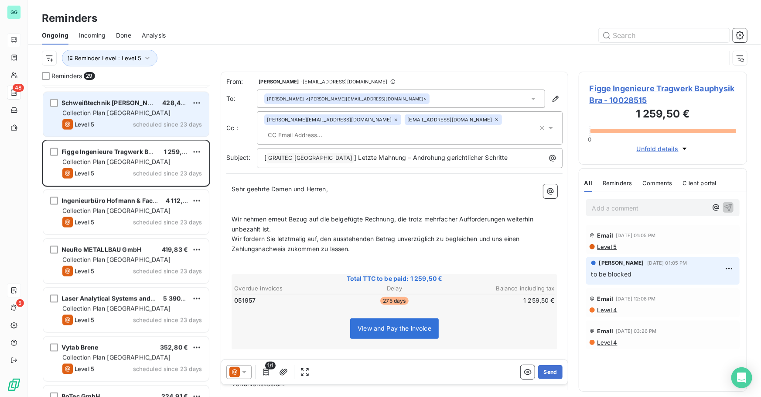
click at [178, 132] on div "Schweißtechnik [PERSON_NAME] 428,40 € Collection Plan Germany Level 5 scheduled…" at bounding box center [126, 114] width 166 height 45
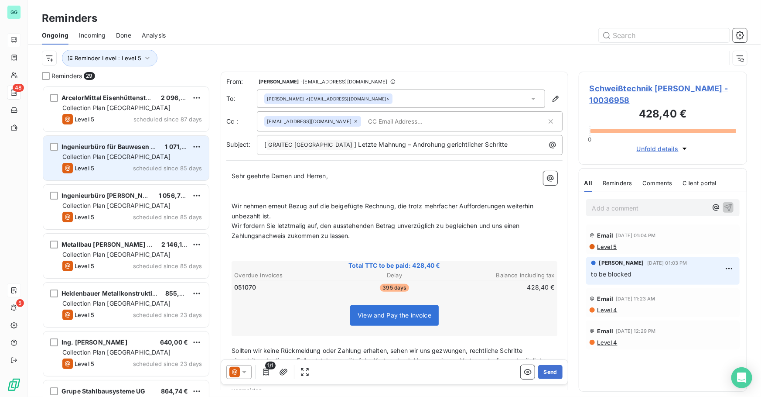
click at [161, 175] on div "Ingenieurbüro für Bauwesen Dipl.-Ing. Jo 1 071,00 € Collection Plan [GEOGRAPHIC…" at bounding box center [126, 158] width 166 height 45
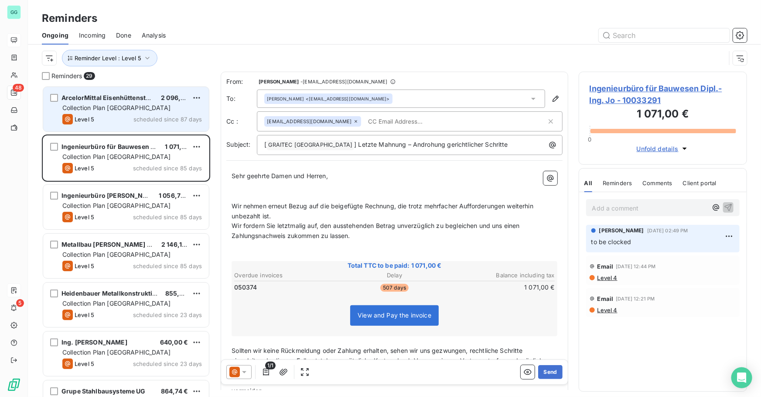
click at [179, 114] on div "Level 5 scheduled since 87 days" at bounding box center [132, 119] width 140 height 10
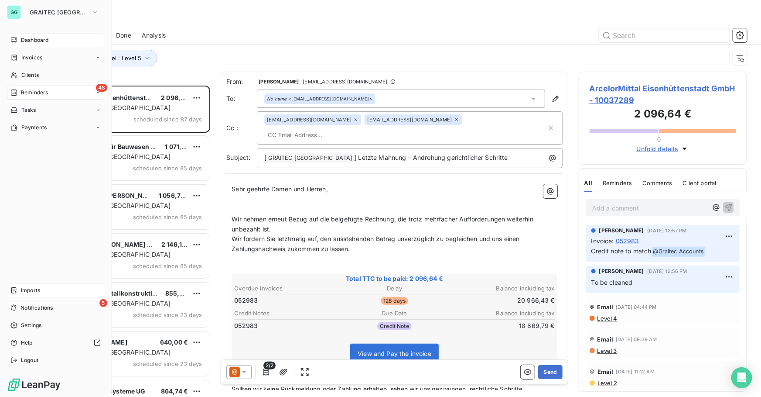
click at [31, 41] on span "Dashboard" at bounding box center [34, 40] width 27 height 8
